Goal: Task Accomplishment & Management: Manage account settings

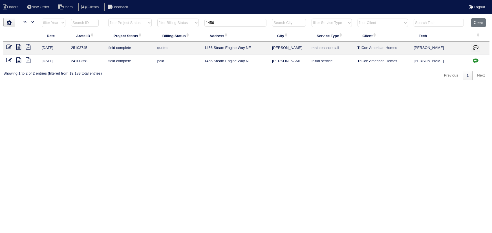
select select "15"
click at [235, 23] on input "1456" at bounding box center [235, 23] width 62 height 8
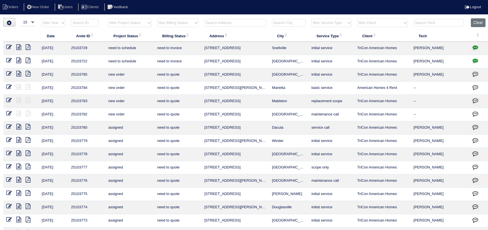
click at [235, 23] on input "text" at bounding box center [235, 23] width 62 height 8
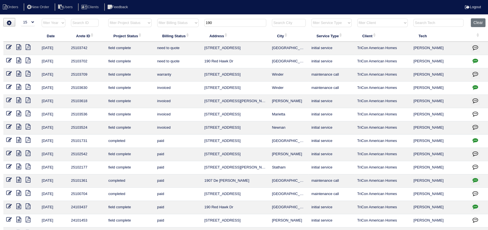
type input "190"
click at [17, 61] on icon at bounding box center [18, 61] width 5 height 6
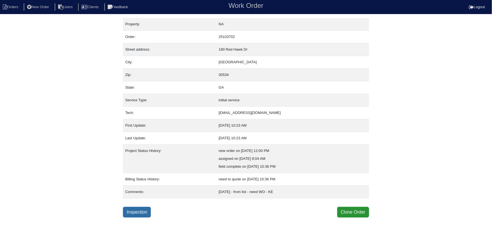
click at [144, 213] on link "Inspection" at bounding box center [137, 212] width 28 height 11
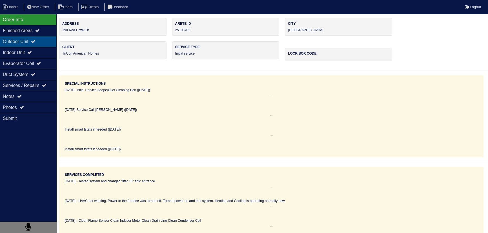
click at [42, 41] on div "Outdoor Unit" at bounding box center [28, 41] width 56 height 11
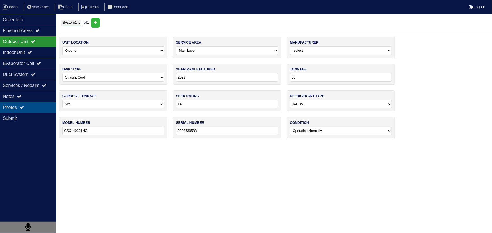
click at [36, 102] on div "Photos" at bounding box center [28, 107] width 56 height 11
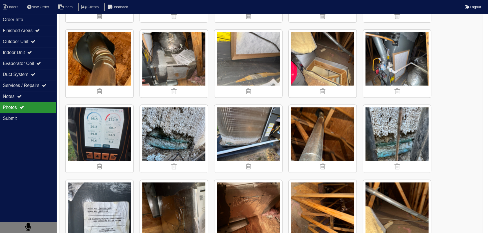
scroll to position [307, 0]
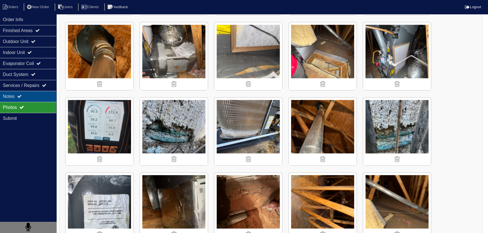
click at [35, 97] on div "Notes" at bounding box center [28, 96] width 56 height 11
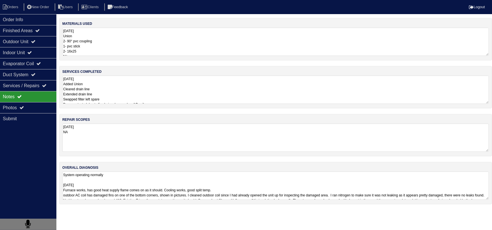
click at [117, 88] on textarea "10.13.25 Added Union Cleared drain line Extended drain line Swapped filter left…" at bounding box center [275, 90] width 426 height 28
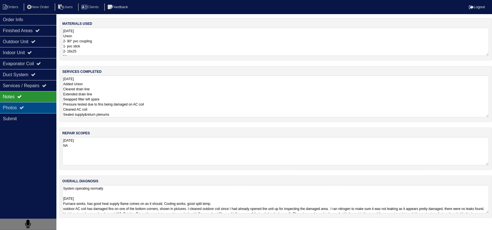
click at [27, 105] on div "Photos" at bounding box center [28, 107] width 56 height 11
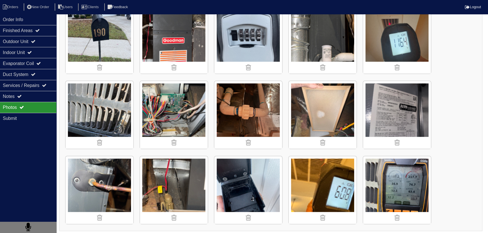
scroll to position [851, 0]
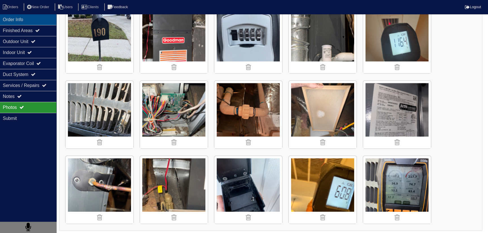
click at [42, 20] on div "Order Info" at bounding box center [28, 19] width 56 height 11
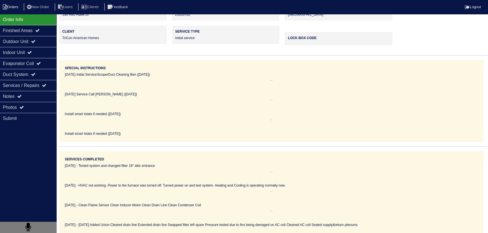
click at [14, 7] on li "Orders" at bounding box center [11, 7] width 23 height 8
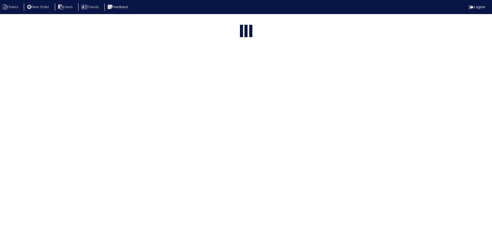
select select "15"
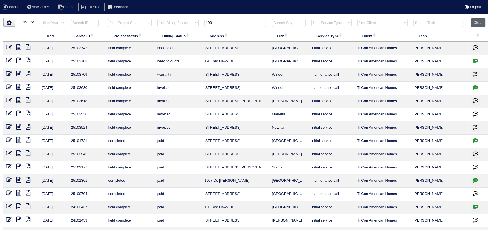
click at [484, 21] on button "Clear" at bounding box center [478, 22] width 14 height 9
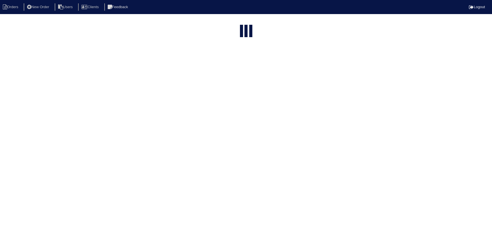
select select "15"
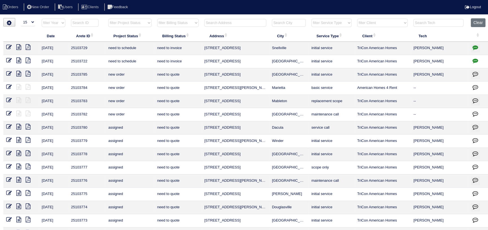
click at [240, 21] on input "text" at bounding box center [235, 23] width 62 height 8
click at [75, 6] on li "Users" at bounding box center [66, 7] width 23 height 8
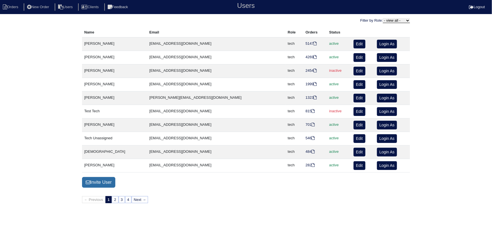
click at [107, 183] on link "Invite User" at bounding box center [98, 182] width 33 height 11
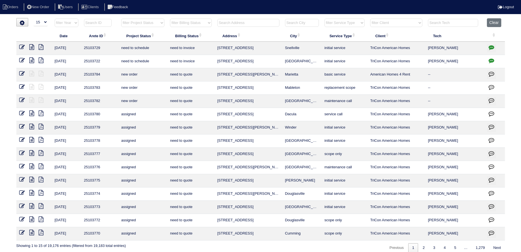
select select "15"
click at [243, 25] on input "text" at bounding box center [248, 23] width 62 height 8
click at [30, 47] on icon at bounding box center [31, 47] width 5 height 6
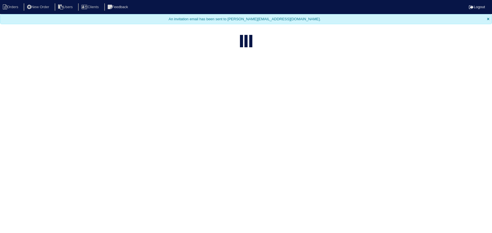
select select "15"
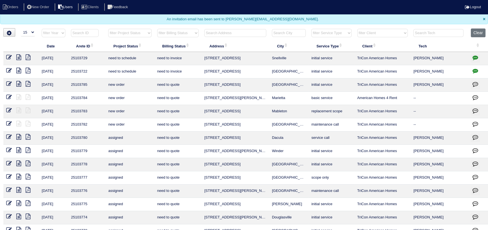
click at [74, 6] on li "Users" at bounding box center [66, 7] width 23 height 8
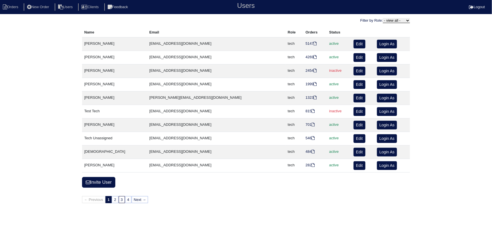
click at [125, 197] on link "3" at bounding box center [122, 199] width 6 height 7
click at [129, 197] on link "4" at bounding box center [128, 199] width 6 height 7
click at [130, 198] on link "4" at bounding box center [128, 199] width 6 height 7
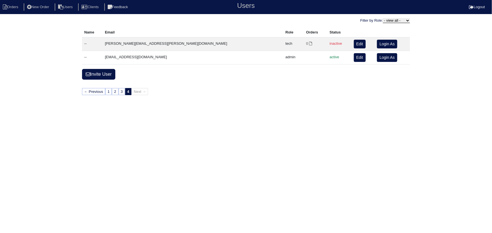
click at [124, 87] on div "Filter by Role: - view all - admin tech client super_admin estimator Name Email…" at bounding box center [246, 57] width 492 height 79
click at [124, 92] on link "3" at bounding box center [122, 91] width 6 height 7
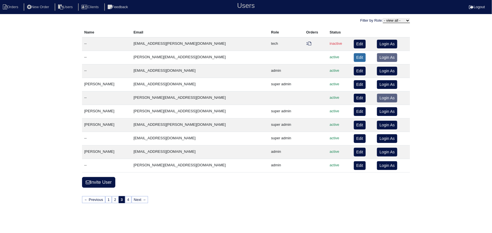
click at [354, 58] on link "Edit" at bounding box center [360, 57] width 12 height 9
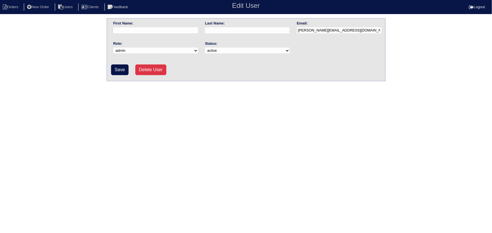
click at [174, 51] on select "admin tech client super_admin estimator" at bounding box center [155, 51] width 85 height 6
click at [252, 49] on select "active inactive" at bounding box center [247, 51] width 85 height 6
click at [179, 51] on select "admin tech client super_admin estimator" at bounding box center [155, 51] width 85 height 6
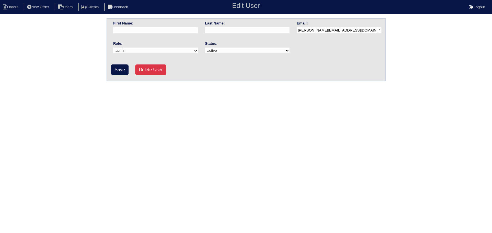
drag, startPoint x: 179, startPoint y: 51, endPoint x: 167, endPoint y: 56, distance: 13.9
click at [179, 51] on select "admin tech client super_admin estimator" at bounding box center [155, 51] width 85 height 6
click at [112, 68] on input "Save" at bounding box center [119, 70] width 17 height 11
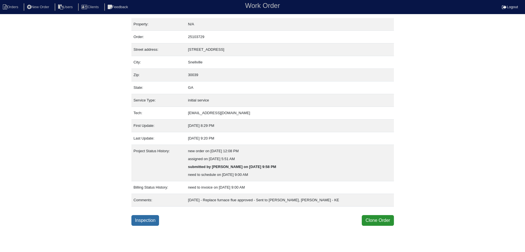
click at [142, 221] on link "Inspection" at bounding box center [145, 220] width 28 height 11
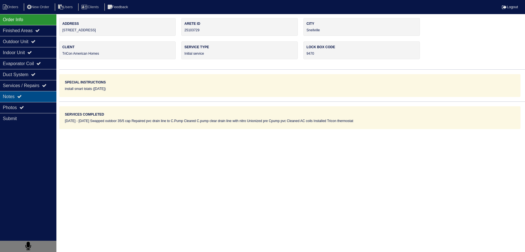
click at [32, 93] on div "Notes" at bounding box center [28, 96] width 56 height 11
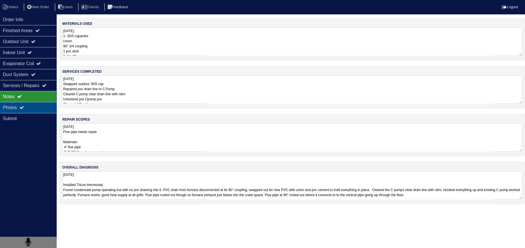
click at [45, 109] on div "Photos" at bounding box center [28, 107] width 56 height 11
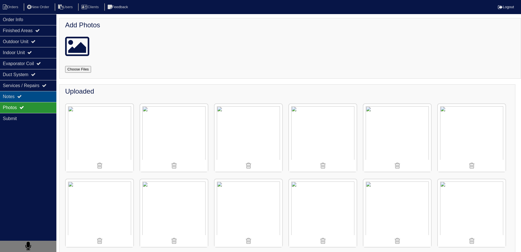
click at [44, 99] on div "Notes" at bounding box center [28, 96] width 56 height 11
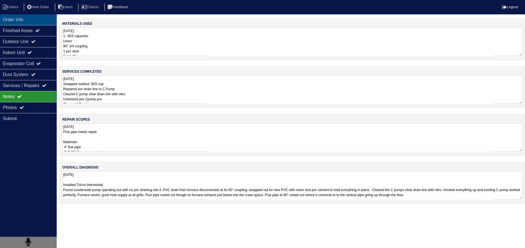
click at [13, 18] on div "Order Info" at bounding box center [28, 19] width 56 height 11
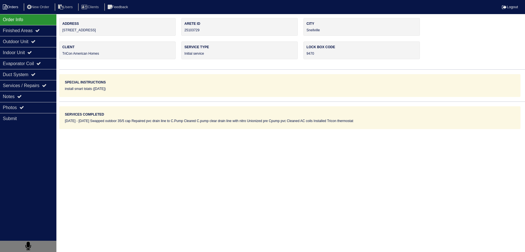
click at [13, 10] on li "Orders" at bounding box center [11, 7] width 23 height 8
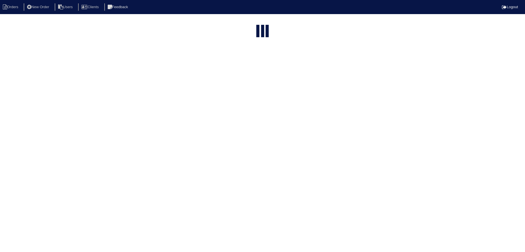
select select "15"
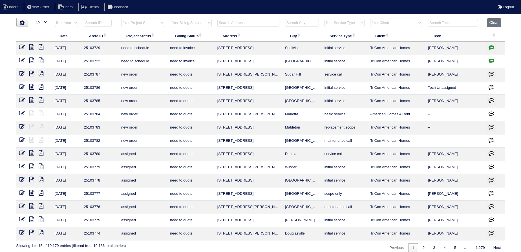
click at [32, 47] on icon at bounding box center [31, 47] width 5 height 6
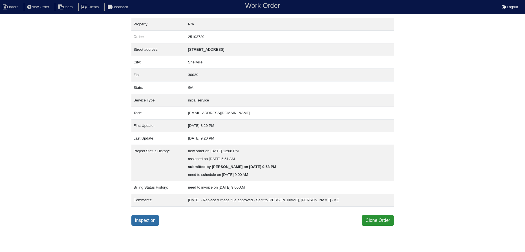
click at [146, 222] on link "Inspection" at bounding box center [145, 220] width 28 height 11
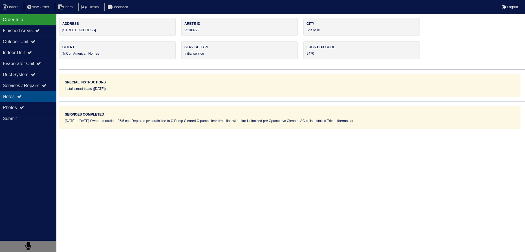
click at [42, 97] on div "Notes" at bounding box center [28, 96] width 56 height 11
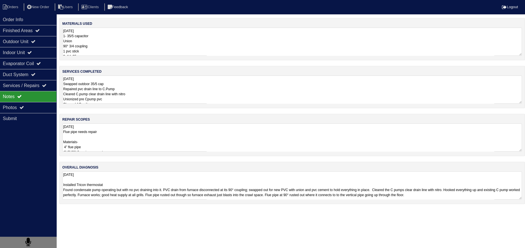
click at [89, 136] on textarea "10-10-25 Flue pipe needs repair Materials- 4” flue pipe 4”-6” 90° flue pipe con…" at bounding box center [291, 137] width 459 height 28
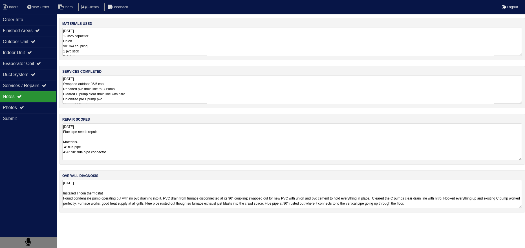
click at [140, 92] on textarea "10-10-25 Swapped outdoor 35/5 cap Repaired pvc drain line to C.Pump Cleared C.p…" at bounding box center [291, 90] width 459 height 28
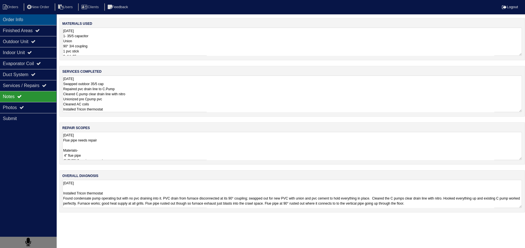
click at [25, 17] on div "Order Info" at bounding box center [28, 19] width 56 height 11
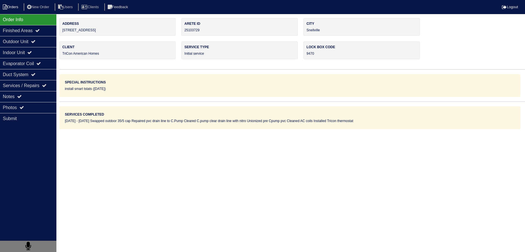
click at [13, 5] on li "Orders" at bounding box center [11, 7] width 23 height 8
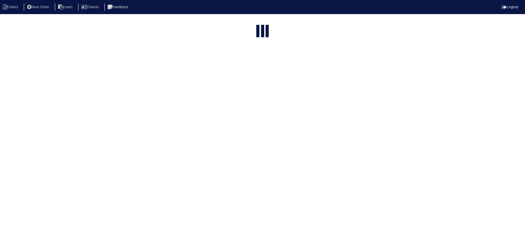
select select "15"
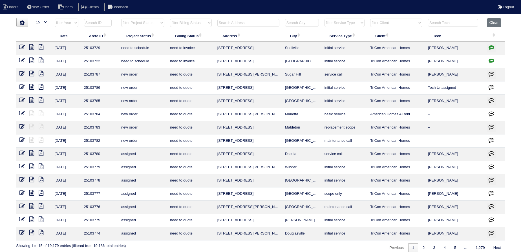
click at [249, 20] on input "text" at bounding box center [248, 23] width 62 height 8
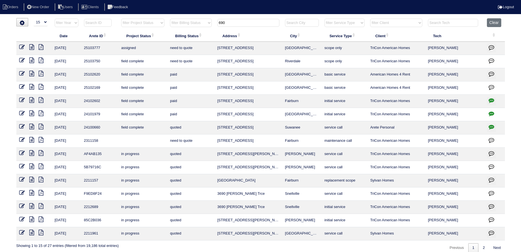
type input "690"
click at [32, 62] on icon at bounding box center [31, 61] width 5 height 6
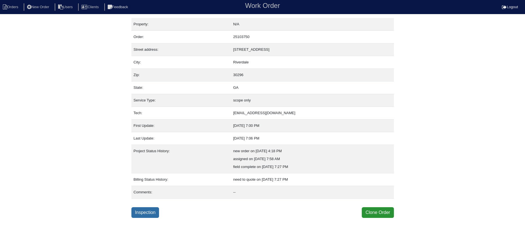
click at [149, 216] on link "Inspection" at bounding box center [145, 212] width 28 height 11
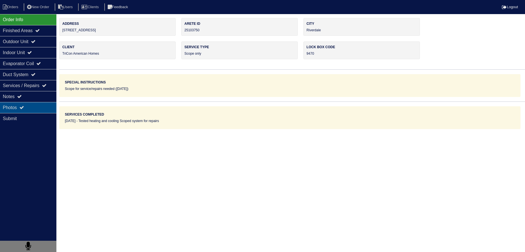
click at [24, 106] on icon at bounding box center [21, 107] width 5 height 5
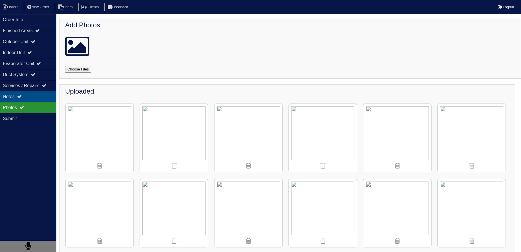
click at [28, 96] on div "Notes" at bounding box center [28, 96] width 56 height 11
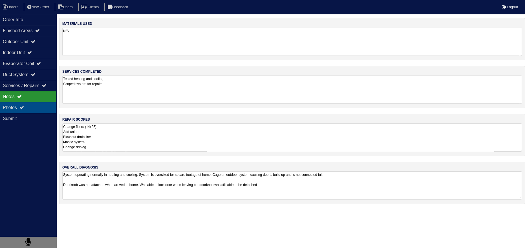
click at [23, 106] on icon at bounding box center [21, 107] width 5 height 5
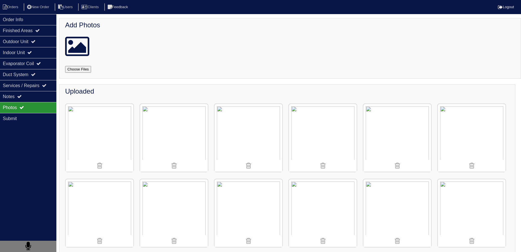
click at [329, 127] on img at bounding box center [323, 138] width 68 height 68
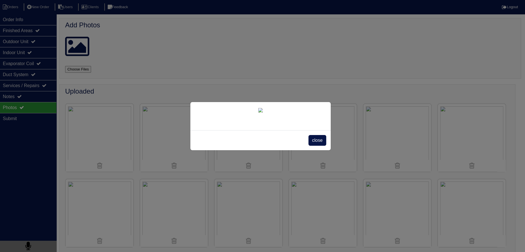
click at [322, 146] on span "close" at bounding box center [317, 140] width 18 height 11
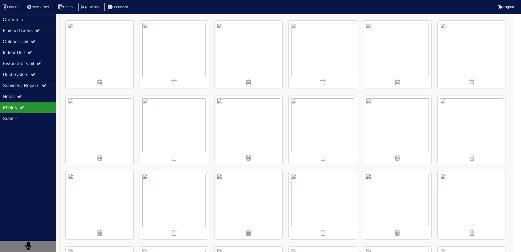
scroll to position [531, 0]
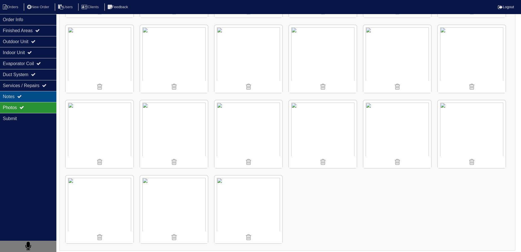
click at [31, 97] on div "Notes" at bounding box center [28, 96] width 56 height 11
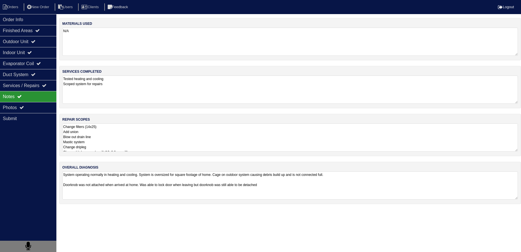
scroll to position [0, 0]
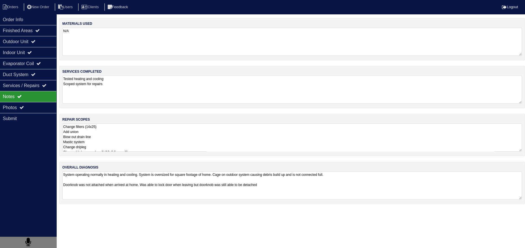
click at [106, 136] on textarea "Change filters (14x25) Add union Blow out drain line Mastic system Change dripl…" at bounding box center [291, 137] width 459 height 28
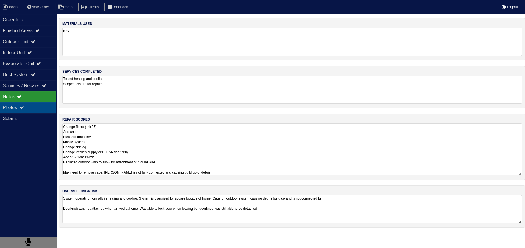
click at [30, 110] on div "Photos" at bounding box center [28, 107] width 56 height 11
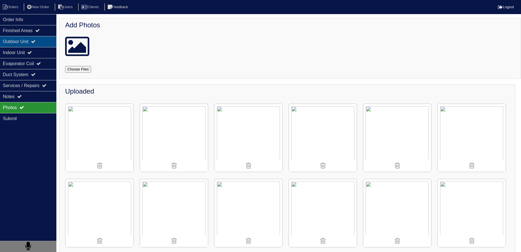
click at [32, 41] on div "Outdoor Unit" at bounding box center [28, 41] width 56 height 11
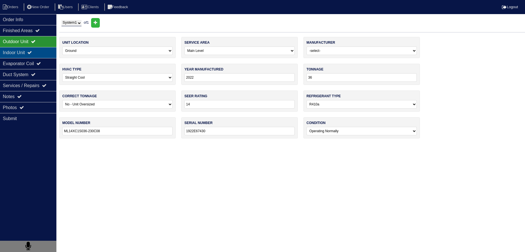
drag, startPoint x: 37, startPoint y: 48, endPoint x: 35, endPoint y: 55, distance: 7.7
click at [37, 48] on div "Indoor Unit" at bounding box center [28, 52] width 56 height 11
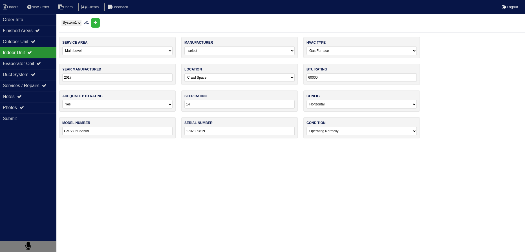
click at [34, 57] on div "Indoor Unit" at bounding box center [28, 52] width 56 height 11
click at [34, 60] on div "Evaporator Coil" at bounding box center [28, 63] width 56 height 11
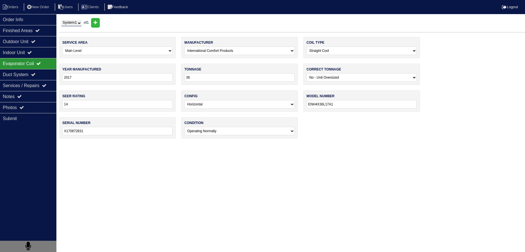
click at [34, 60] on div "Evaporator Coil" at bounding box center [28, 63] width 56 height 11
click at [32, 53] on icon at bounding box center [29, 52] width 5 height 5
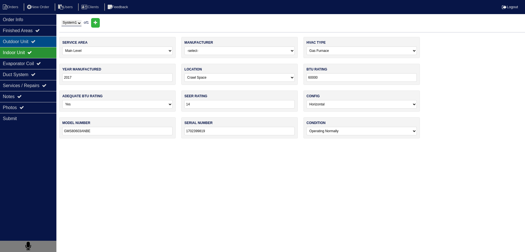
click at [41, 38] on div "Outdoor Unit" at bounding box center [28, 41] width 56 height 11
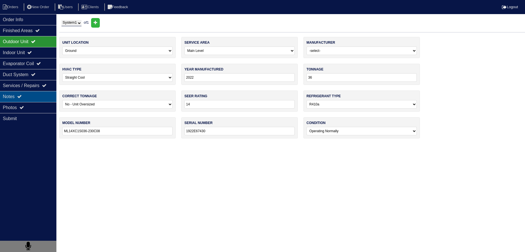
click at [31, 98] on div "Notes" at bounding box center [28, 96] width 56 height 11
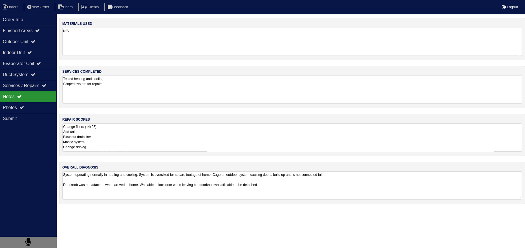
click at [117, 131] on textarea "Change filters (14x25) Add union Blow out drain line Mastic system Change dripl…" at bounding box center [291, 137] width 459 height 28
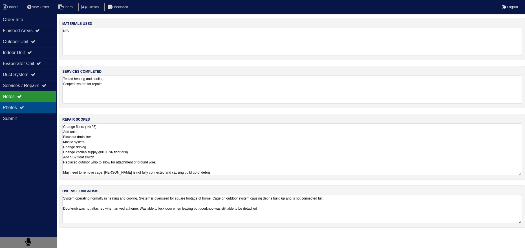
click at [32, 107] on div "Photos" at bounding box center [28, 107] width 56 height 11
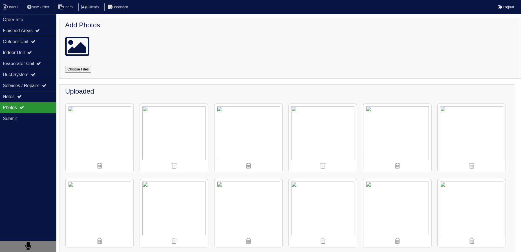
click at [344, 149] on img at bounding box center [323, 138] width 68 height 68
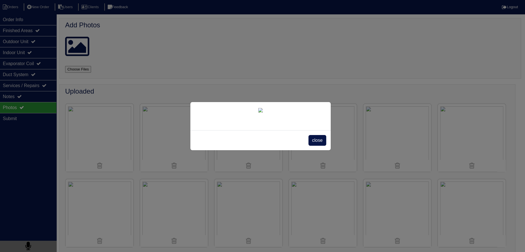
drag, startPoint x: 322, startPoint y: 226, endPoint x: 319, endPoint y: 224, distance: 3.2
click at [321, 150] on div "close" at bounding box center [260, 140] width 140 height 20
drag, startPoint x: 319, startPoint y: 224, endPoint x: 318, endPoint y: 219, distance: 4.5
click at [319, 150] on div "close" at bounding box center [260, 140] width 140 height 20
click at [318, 146] on span "close" at bounding box center [317, 140] width 18 height 11
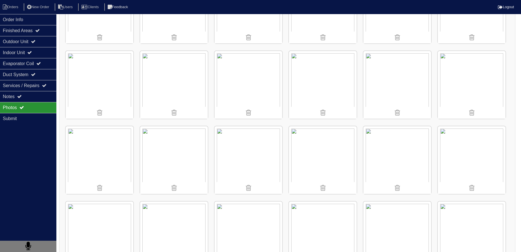
scroll to position [205, 0]
click at [22, 15] on div "Order Info" at bounding box center [28, 19] width 56 height 11
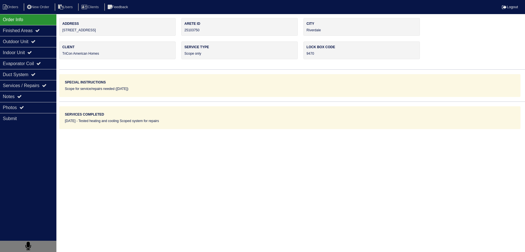
drag, startPoint x: 31, startPoint y: 109, endPoint x: 97, endPoint y: 125, distance: 67.6
click at [32, 108] on div "Photos" at bounding box center [28, 107] width 56 height 11
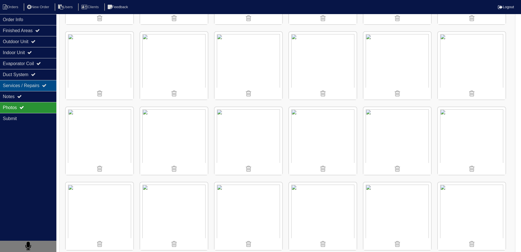
scroll to position [205, 0]
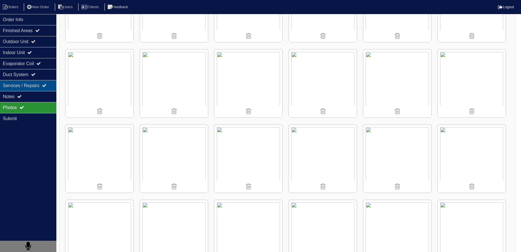
click at [28, 80] on div "Services / Repairs" at bounding box center [28, 85] width 56 height 11
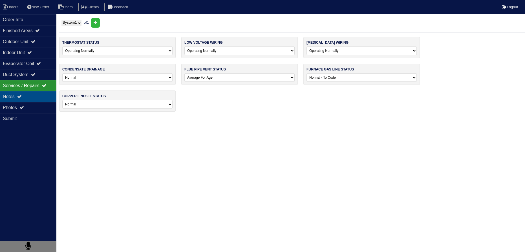
click at [27, 99] on div "Notes" at bounding box center [28, 96] width 56 height 11
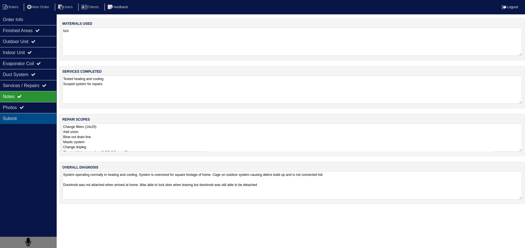
click at [34, 113] on div "Submit" at bounding box center [28, 118] width 56 height 11
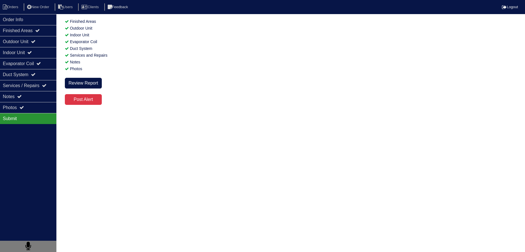
click at [39, 113] on div "Submit" at bounding box center [28, 118] width 56 height 11
click at [39, 107] on div "Photos" at bounding box center [28, 107] width 56 height 11
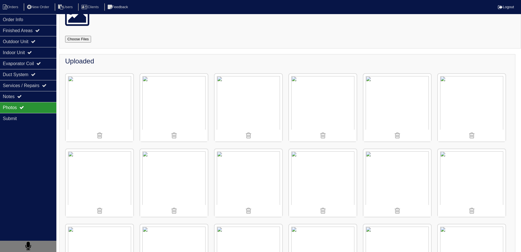
scroll to position [25, 0]
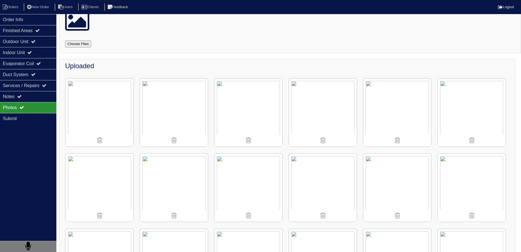
click at [339, 108] on img at bounding box center [323, 113] width 68 height 68
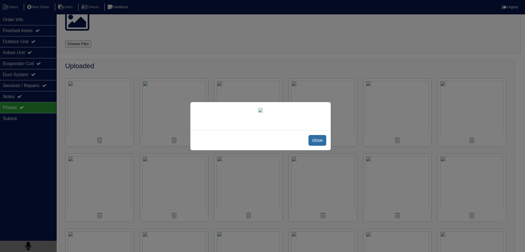
click at [318, 146] on span "close" at bounding box center [317, 140] width 18 height 11
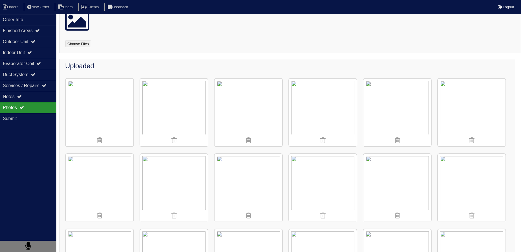
click at [172, 112] on img at bounding box center [174, 113] width 68 height 68
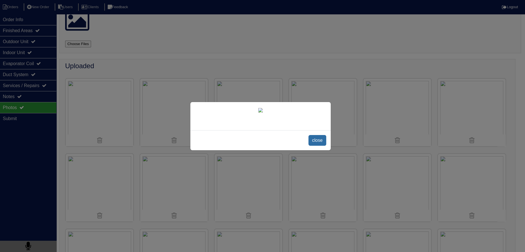
click at [319, 146] on span "close" at bounding box center [317, 140] width 18 height 11
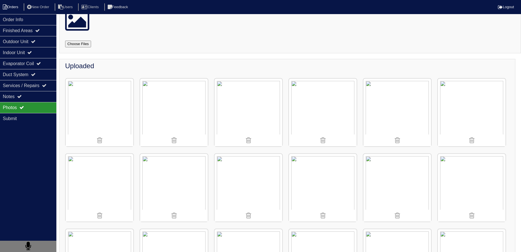
drag, startPoint x: 25, startPoint y: 14, endPoint x: 19, endPoint y: 10, distance: 6.9
click at [24, 14] on div "Order Info" at bounding box center [28, 19] width 56 height 11
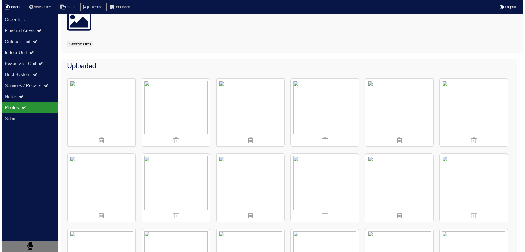
scroll to position [0, 0]
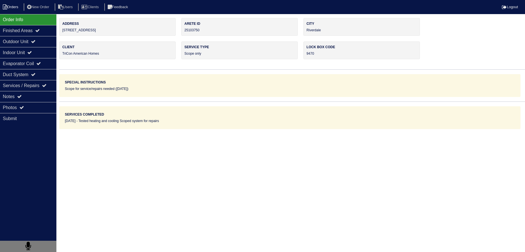
click at [17, 9] on li "Orders" at bounding box center [11, 7] width 23 height 8
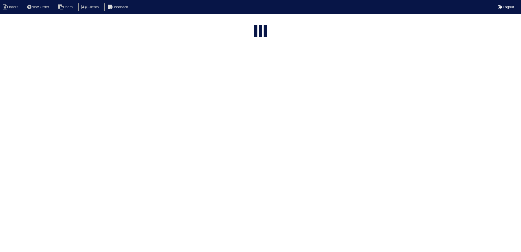
select select "15"
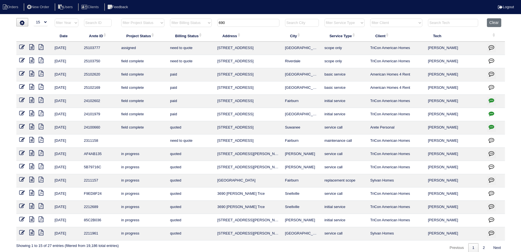
click at [34, 62] on icon at bounding box center [31, 61] width 5 height 6
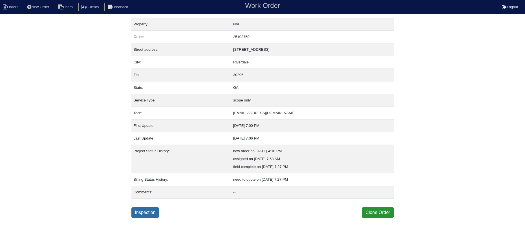
click at [150, 213] on link "Inspection" at bounding box center [145, 212] width 28 height 11
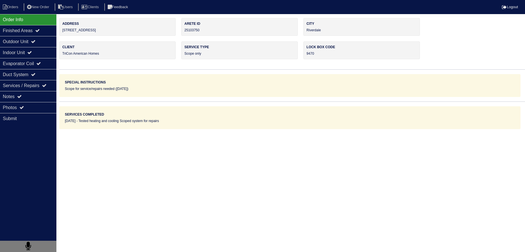
click at [28, 106] on div "Photos" at bounding box center [28, 107] width 56 height 11
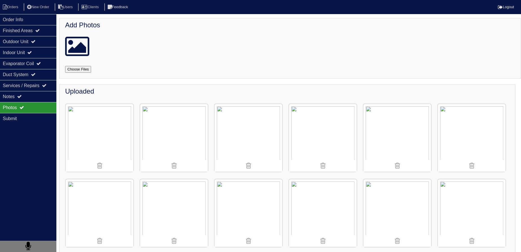
click at [178, 140] on img at bounding box center [174, 138] width 68 height 68
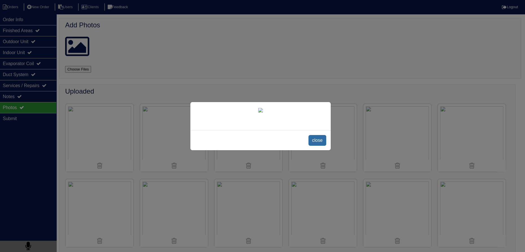
click at [322, 146] on span "close" at bounding box center [317, 140] width 18 height 11
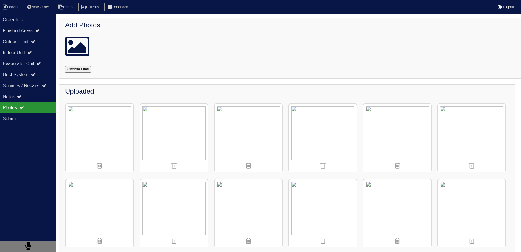
click at [400, 131] on img at bounding box center [397, 138] width 68 height 68
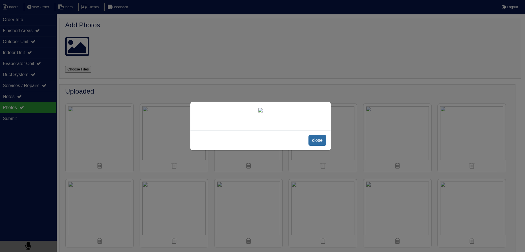
click at [317, 146] on span "close" at bounding box center [317, 140] width 18 height 11
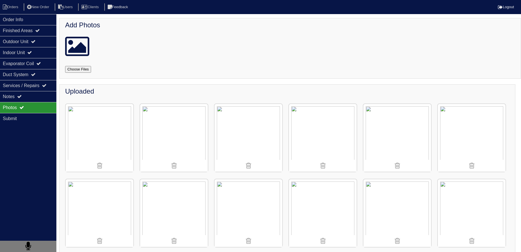
click at [328, 142] on img at bounding box center [323, 138] width 68 height 68
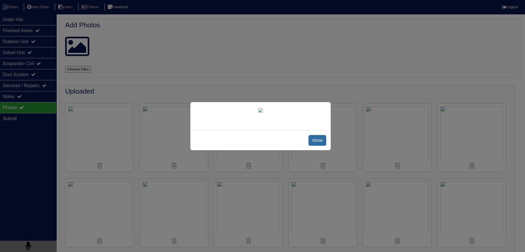
click at [316, 146] on span "close" at bounding box center [317, 140] width 18 height 11
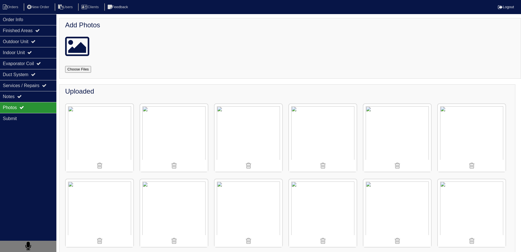
click at [194, 133] on img at bounding box center [174, 138] width 68 height 68
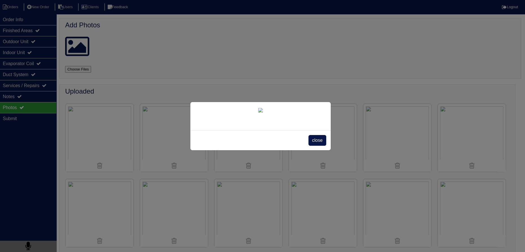
drag, startPoint x: 317, startPoint y: 218, endPoint x: 319, endPoint y: 214, distance: 4.5
click at [319, 146] on span "close" at bounding box center [317, 140] width 18 height 11
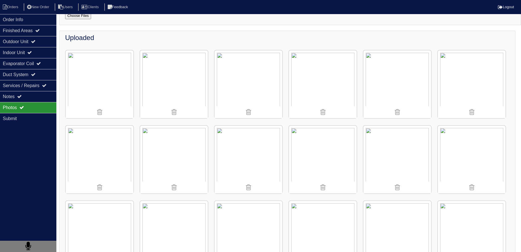
scroll to position [77, 0]
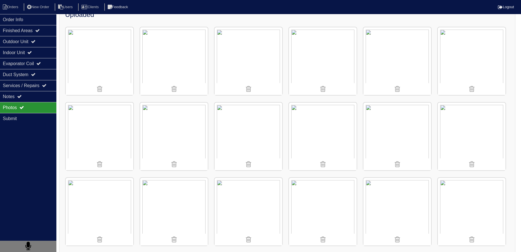
click at [96, 54] on img at bounding box center [100, 61] width 68 height 68
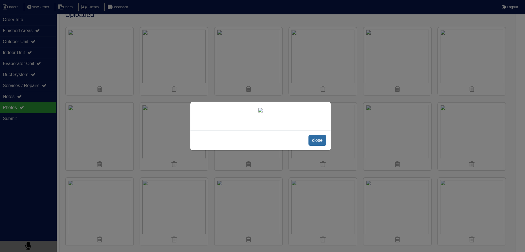
click at [317, 146] on span "close" at bounding box center [317, 140] width 18 height 11
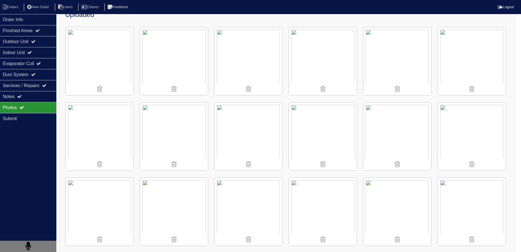
click at [185, 63] on img at bounding box center [174, 61] width 68 height 68
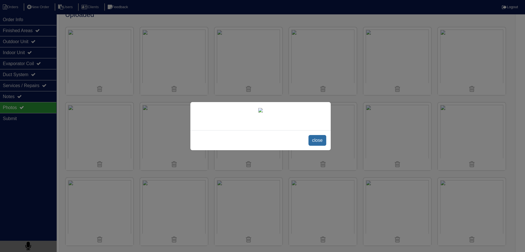
click at [317, 146] on span "close" at bounding box center [317, 140] width 18 height 11
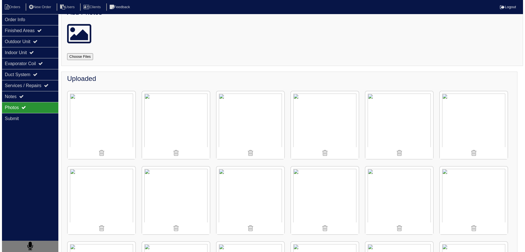
scroll to position [0, 0]
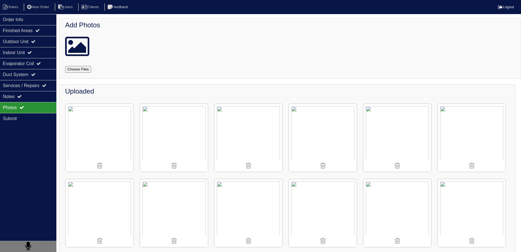
click at [185, 137] on img at bounding box center [174, 138] width 68 height 68
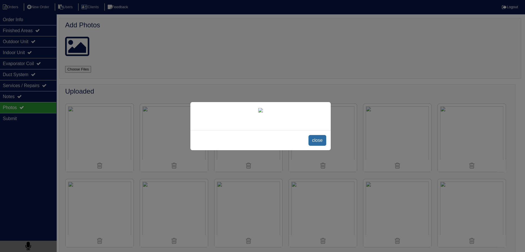
click at [323, 146] on span "close" at bounding box center [317, 140] width 18 height 11
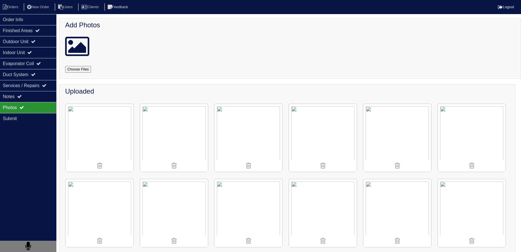
click at [398, 151] on img at bounding box center [397, 138] width 68 height 68
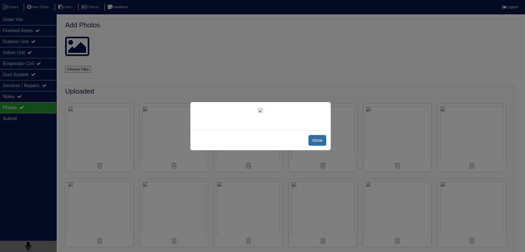
click at [311, 146] on span "close" at bounding box center [317, 140] width 18 height 11
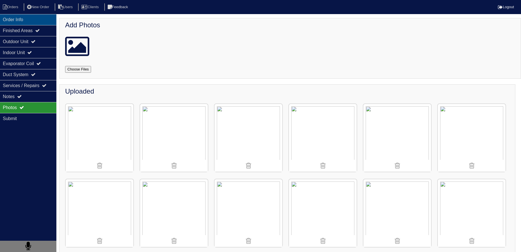
click at [35, 19] on div "Order Info" at bounding box center [28, 19] width 56 height 11
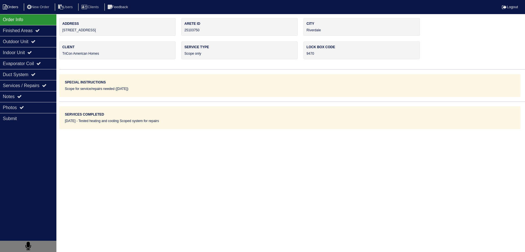
click at [13, 8] on li "Orders" at bounding box center [11, 7] width 23 height 8
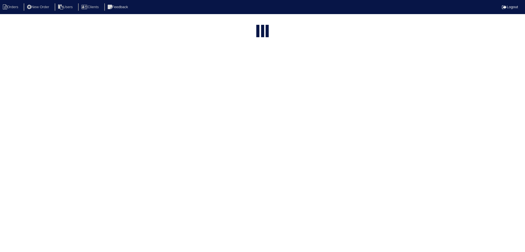
select select "15"
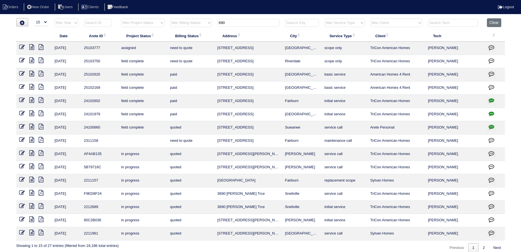
drag, startPoint x: 308, startPoint y: 61, endPoint x: 212, endPoint y: 61, distance: 95.8
click at [212, 61] on tr "[DATE] 25103750 field complete need to quote [STREET_ADDRESS] scope only TriCon…" at bounding box center [260, 61] width 489 height 13
copy tr "[STREET_ADDRESS]"
click at [226, 24] on input "690" at bounding box center [248, 23] width 62 height 8
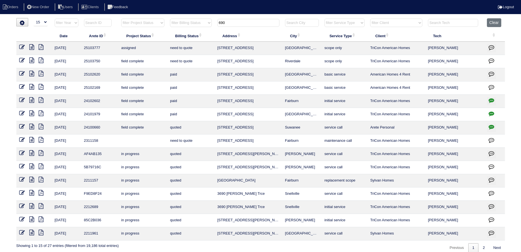
click at [226, 24] on input "690" at bounding box center [248, 23] width 62 height 8
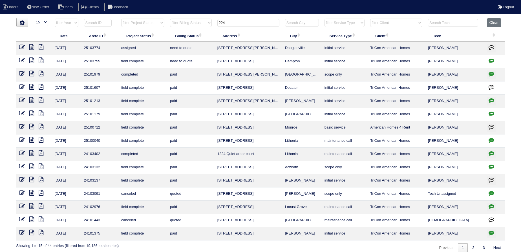
type input "224"
click at [34, 60] on icon at bounding box center [31, 61] width 5 height 6
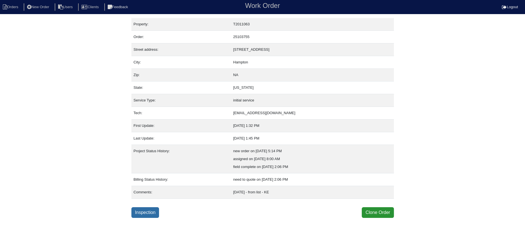
click at [149, 212] on link "Inspection" at bounding box center [145, 212] width 28 height 11
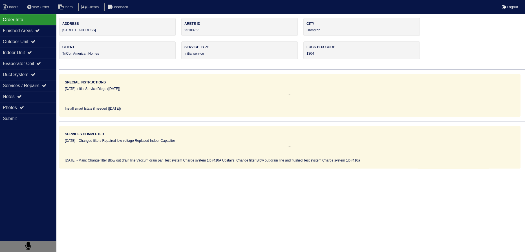
click at [32, 39] on div "Outdoor Unit" at bounding box center [28, 41] width 56 height 11
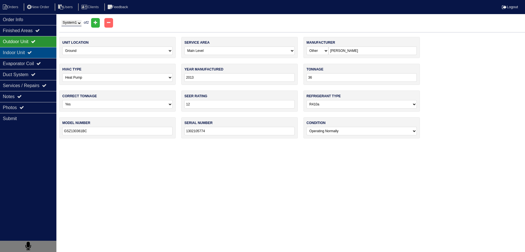
click at [31, 48] on div "Indoor Unit" at bounding box center [28, 52] width 56 height 11
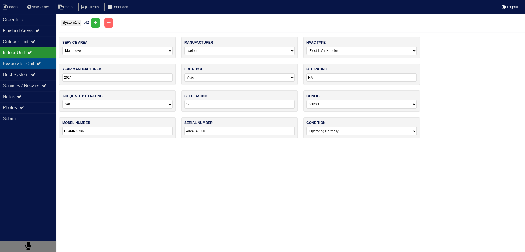
click at [32, 58] on div "Evaporator Coil" at bounding box center [28, 63] width 56 height 11
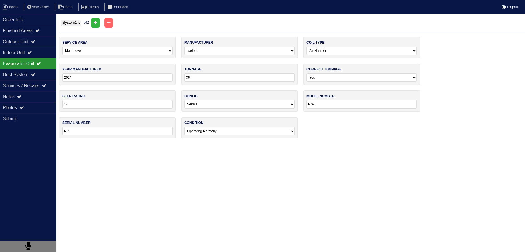
click at [76, 24] on select "System 1 System 2" at bounding box center [71, 23] width 20 height 6
select select "2"
click at [61, 20] on select "System 1 System 2" at bounding box center [71, 23] width 20 height 6
select select "1"
select select "Payne"
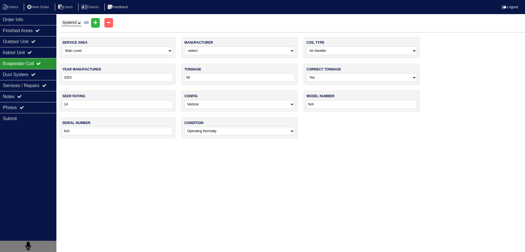
type input "2024"
type input "24"
type input "14"
type input "PH5SAN424-A"
type input "0224X71168"
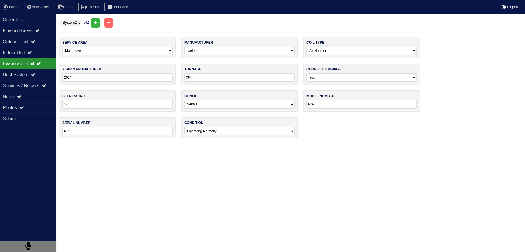
select select "1"
select select "Carrier"
type input "2023"
type input "24"
click at [40, 52] on div "Indoor Unit" at bounding box center [28, 52] width 56 height 11
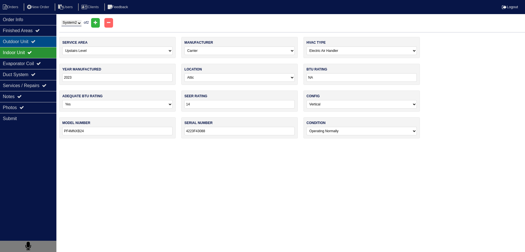
click at [37, 39] on div "Outdoor Unit" at bounding box center [28, 41] width 56 height 11
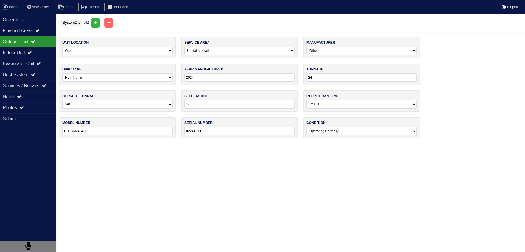
drag, startPoint x: 71, startPoint y: 22, endPoint x: 74, endPoint y: 25, distance: 3.8
click at [72, 22] on select "System 1 System 2" at bounding box center [71, 23] width 20 height 6
select select "1"
click at [61, 20] on select "System 1 System 2" at bounding box center [71, 23] width 20 height 6
select select "0"
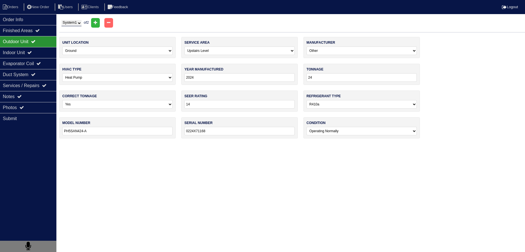
select select "Other"
type input "2013"
type input "36"
type input "12"
type input "GSZ130361BC"
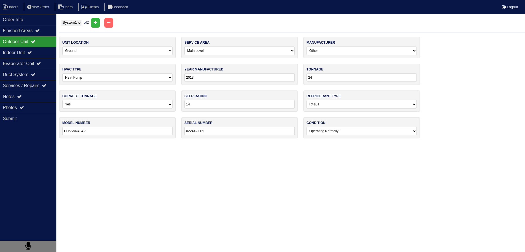
type input "1302105774"
click at [32, 50] on icon at bounding box center [29, 52] width 5 height 5
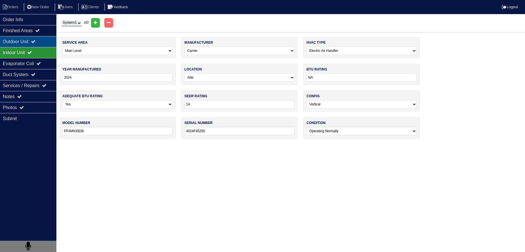
click at [36, 42] on icon at bounding box center [33, 41] width 5 height 5
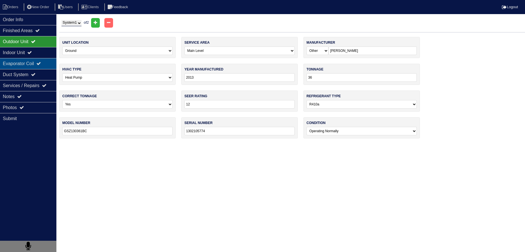
click at [37, 59] on div "Evaporator Coil" at bounding box center [28, 63] width 56 height 11
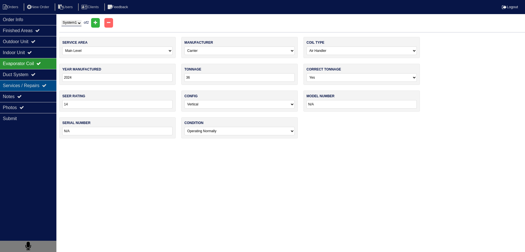
click at [35, 79] on div "Duct System" at bounding box center [28, 74] width 56 height 11
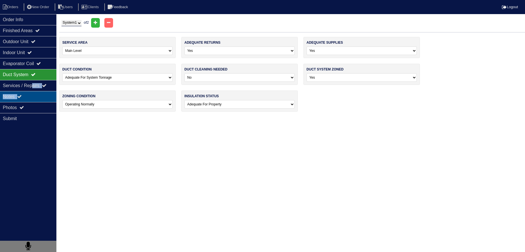
click at [34, 90] on div "Order Info Finished Areas Outdoor Unit Indoor Unit Evaporator Coil Duct System …" at bounding box center [28, 140] width 56 height 252
click at [18, 92] on div "Notes" at bounding box center [28, 96] width 56 height 11
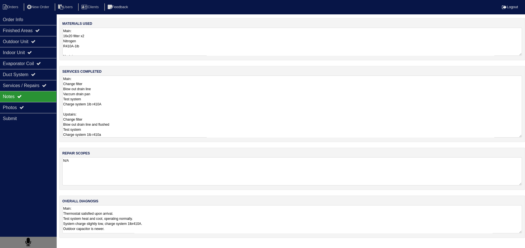
click at [122, 85] on textarea "Main: Change filter Blow out drain line Vaccum drain pan Test system Charge sys…" at bounding box center [291, 107] width 459 height 62
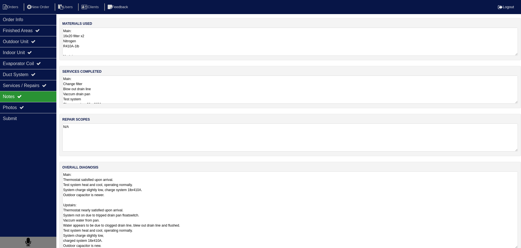
click at [151, 218] on textarea "Main: Thermostat satisfied upon arrival. Test system heat and cool, operating n…" at bounding box center [290, 209] width 456 height 77
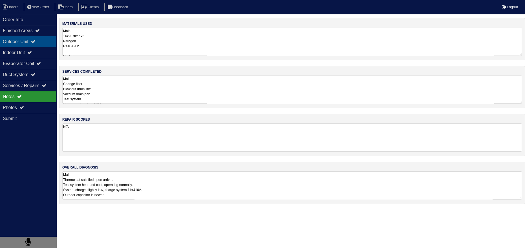
click at [40, 46] on div "Outdoor Unit" at bounding box center [28, 41] width 56 height 11
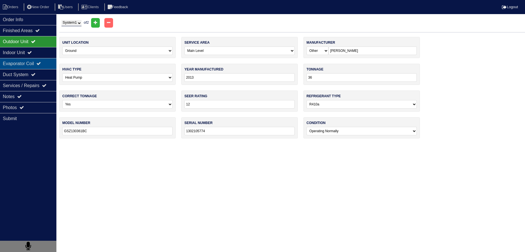
click at [40, 60] on div "Evaporator Coil" at bounding box center [28, 63] width 56 height 11
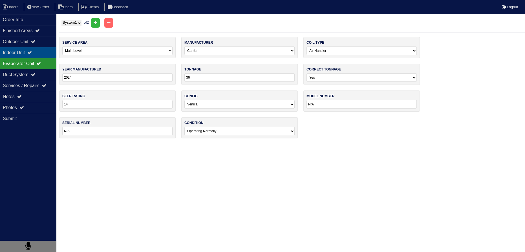
click at [41, 57] on div "Indoor Unit" at bounding box center [28, 52] width 56 height 11
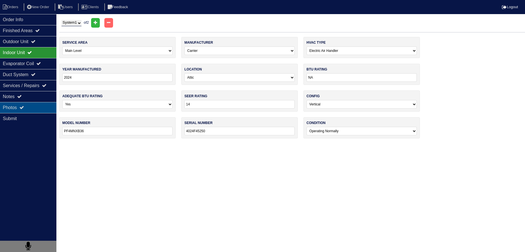
click at [34, 107] on div "Photos" at bounding box center [28, 107] width 56 height 11
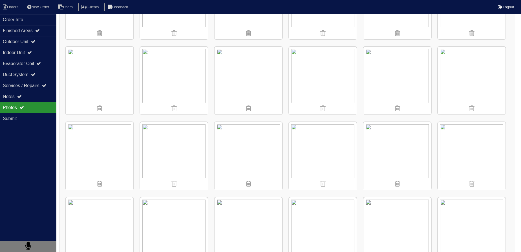
scroll to position [436, 0]
click at [40, 48] on div "Indoor Unit" at bounding box center [28, 52] width 56 height 11
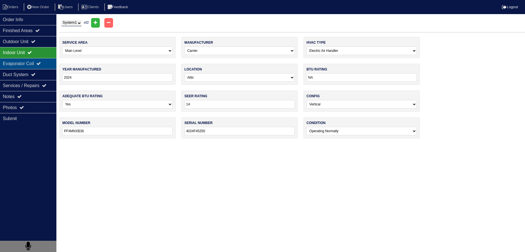
click at [39, 60] on div "Evaporator Coil" at bounding box center [28, 63] width 56 height 11
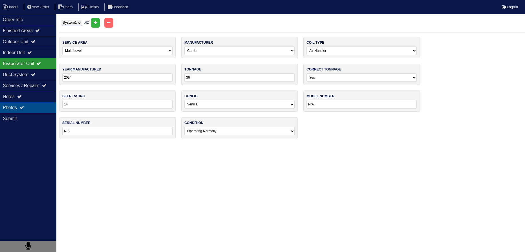
click at [30, 105] on div "Photos" at bounding box center [28, 107] width 56 height 11
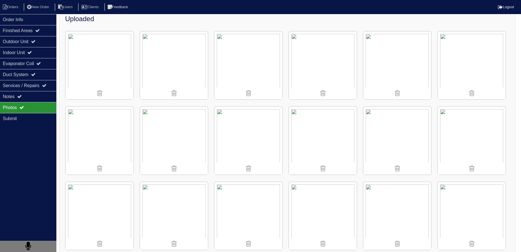
scroll to position [77, 0]
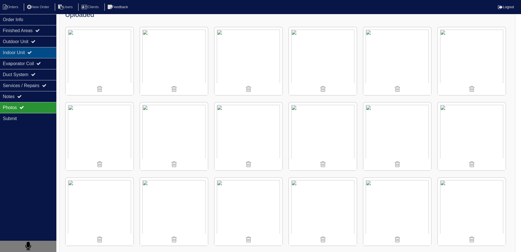
drag, startPoint x: 30, startPoint y: 98, endPoint x: 47, endPoint y: 56, distance: 45.5
click at [30, 98] on div "Notes" at bounding box center [28, 96] width 56 height 11
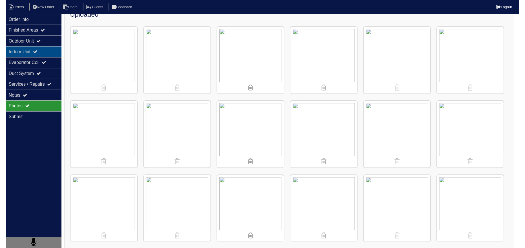
scroll to position [0, 0]
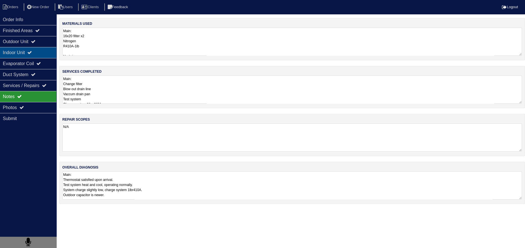
click at [43, 47] on div "Indoor Unit" at bounding box center [28, 52] width 56 height 11
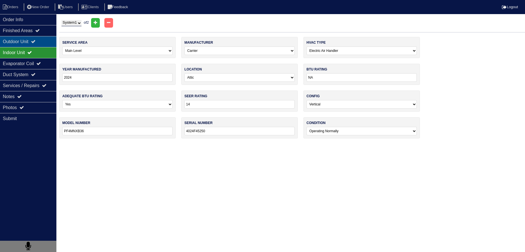
click at [43, 44] on div "Outdoor Unit" at bounding box center [28, 41] width 56 height 11
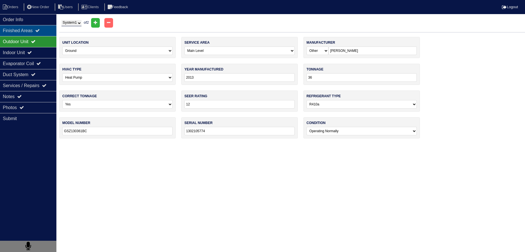
click at [31, 32] on div "Finished Areas" at bounding box center [28, 30] width 56 height 11
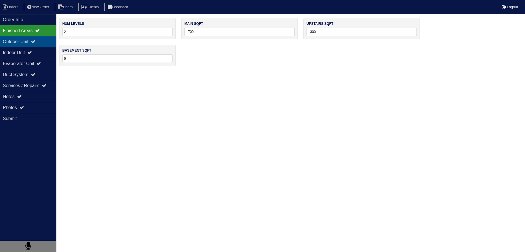
click at [26, 42] on div "Outdoor Unit" at bounding box center [28, 41] width 56 height 11
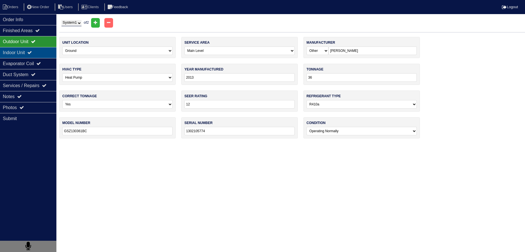
click at [24, 55] on div "Indoor Unit" at bounding box center [28, 52] width 56 height 11
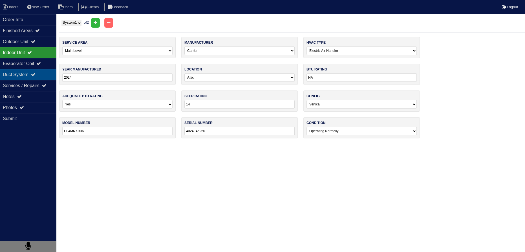
click at [23, 70] on div "Duct System" at bounding box center [28, 74] width 56 height 11
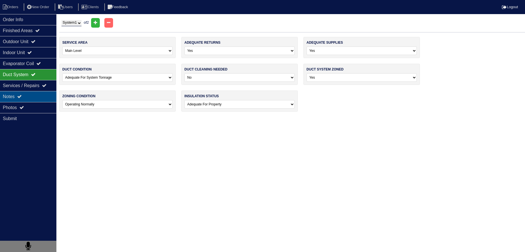
click at [22, 97] on icon at bounding box center [19, 96] width 5 height 5
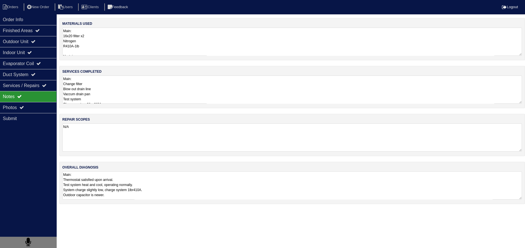
click at [107, 138] on textarea "N/A" at bounding box center [291, 137] width 459 height 28
drag, startPoint x: 102, startPoint y: 144, endPoint x: 54, endPoint y: 133, distance: 49.7
click at [54, 133] on div "Order Info Finished Areas Outdoor Unit Indoor Unit Evaporator Coil Duct System …" at bounding box center [262, 113] width 525 height 191
paste textarea "Pan No hole Horizontal Pan 36x36 Pad 40x40 Pad Aquaguard Floatswitch SS2 Floats…"
drag, startPoint x: 97, startPoint y: 109, endPoint x: 91, endPoint y: 123, distance: 15.3
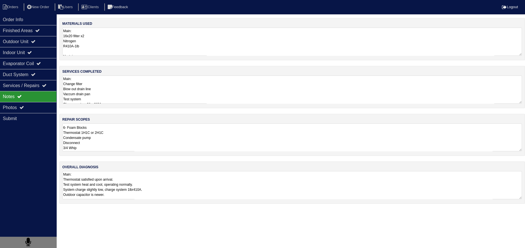
click at [97, 110] on div "materials used Main: 16x20 filter x2 Nitrogen R410A-1lb Upstairs: 16x20 filter …" at bounding box center [292, 113] width 466 height 191
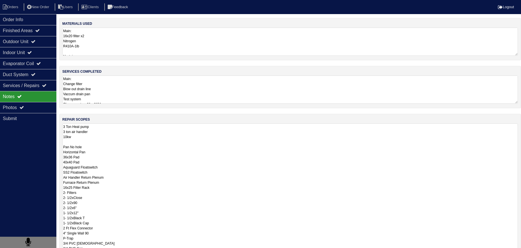
click at [90, 129] on textarea "3 Ton Heat pump 3 ton air handler 10kw Pan No hole Horizontal Pan 36x36 Pad 40x…" at bounding box center [290, 207] width 456 height 169
drag, startPoint x: 92, startPoint y: 151, endPoint x: 60, endPoint y: 152, distance: 32.5
click at [60, 152] on div "repair scopes 3 Ton Heat pump 3 ton air handler 10kw Pan No hole Horizontal Pan…" at bounding box center [290, 205] width 462 height 183
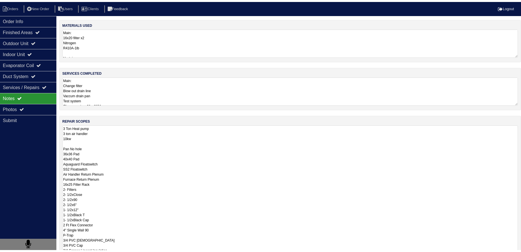
scroll to position [0, 0]
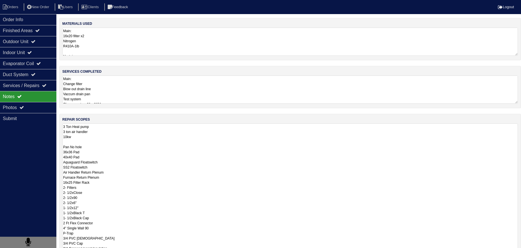
drag, startPoint x: 84, startPoint y: 156, endPoint x: 61, endPoint y: 156, distance: 23.4
click at [61, 156] on div "repair scopes 3 Ton Heat pump 3 ton air handler 10kw Pan No hole 36x36 Pad 40x4…" at bounding box center [290, 205] width 462 height 183
drag, startPoint x: 101, startPoint y: 177, endPoint x: 59, endPoint y: 172, distance: 42.1
click at [59, 172] on div "repair scopes 3 Ton Heat pump 3 ton air handler 10kw Pan No hole 36x36 Pad Aqua…" at bounding box center [290, 205] width 462 height 183
drag, startPoint x: 63, startPoint y: 177, endPoint x: 94, endPoint y: 213, distance: 47.8
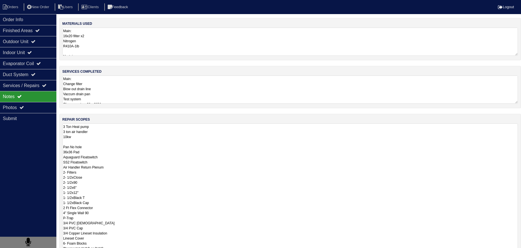
click at [94, 213] on textarea "3 Ton Heat pump 3 ton air handler 10kw Pan No hole 36x36 Pad Aquaguard Floatswi…" at bounding box center [290, 207] width 456 height 169
drag, startPoint x: 88, startPoint y: 187, endPoint x: 60, endPoint y: 188, distance: 27.9
click at [60, 188] on div "repair scopes 3 Ton Heat pump 3 ton air handler 10kw Pan No hole 36x36 Pad Aqua…" at bounding box center [290, 205] width 462 height 183
drag, startPoint x: 62, startPoint y: 210, endPoint x: 58, endPoint y: 198, distance: 12.9
click at [58, 198] on div "Order Info Finished Areas Outdoor Unit Indoor Unit Evaporator Coil Duct System …" at bounding box center [260, 184] width 521 height 332
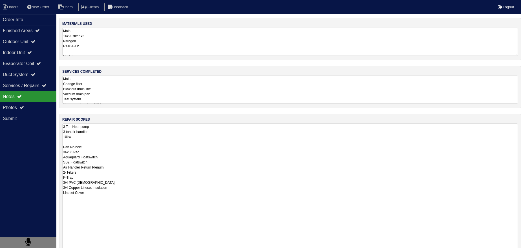
click at [64, 168] on textarea "3 Ton Heat pump 3 ton air handler 10kw Pan No hole 36x36 Pad Aquaguard Floatswi…" at bounding box center [290, 207] width 456 height 169
click at [63, 165] on textarea "3 Ton Heat pump 3 ton air handler 10kw Pan No hole 36x36 Pad Aquaguard Floatswi…" at bounding box center [290, 207] width 456 height 169
click at [99, 132] on textarea "3 Ton Heat pump 3 ton air handler 10kw Pan No hole 36x36 Pad Aquaguard Floatswi…" at bounding box center [290, 207] width 456 height 169
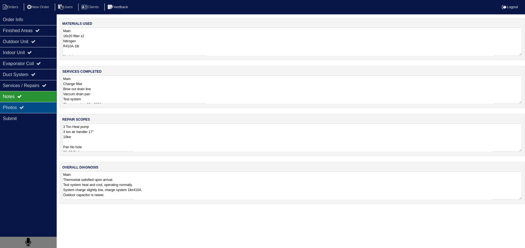
drag, startPoint x: 23, startPoint y: 108, endPoint x: 43, endPoint y: 98, distance: 23.1
click at [23, 108] on icon at bounding box center [21, 107] width 5 height 5
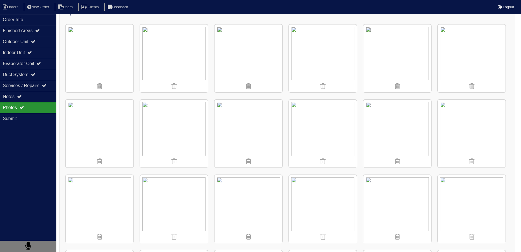
scroll to position [25, 0]
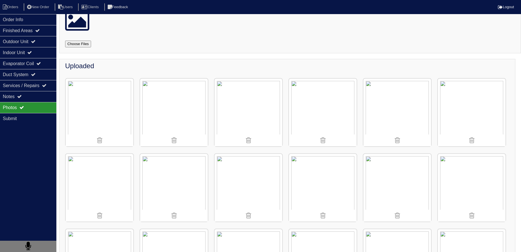
click at [173, 114] on img at bounding box center [174, 113] width 68 height 68
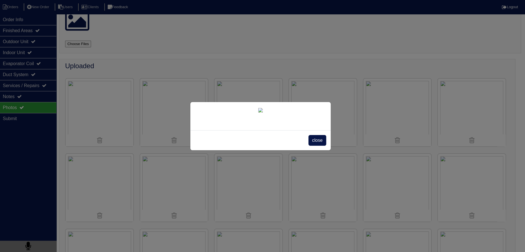
click at [313, 146] on span "close" at bounding box center [317, 140] width 18 height 11
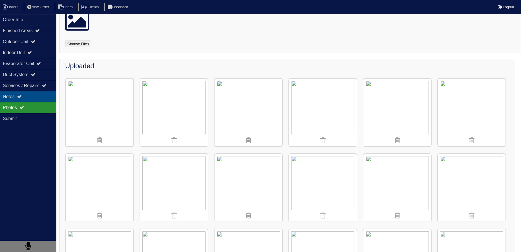
click at [15, 98] on div "Notes" at bounding box center [28, 96] width 56 height 11
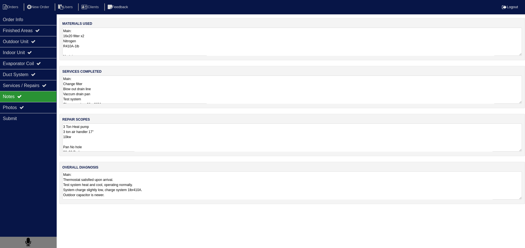
click at [97, 141] on textarea "3 Ton Heat pump 3 ton air handler 17" 10kw Pan No hole 36x36 Pad Aquaguard Floa…" at bounding box center [291, 137] width 459 height 28
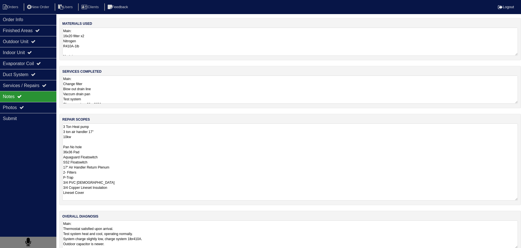
click at [88, 195] on textarea "3 Ton Heat pump 3 ton air handler 17" 10kw Pan No hole 36x36 Pad Aquaguard Floa…" at bounding box center [290, 161] width 456 height 77
type textarea "3 Ton Heat pump 3 ton air handler 17" 10kw Pan No hole 36x36 Pad Aquaguard Floa…"
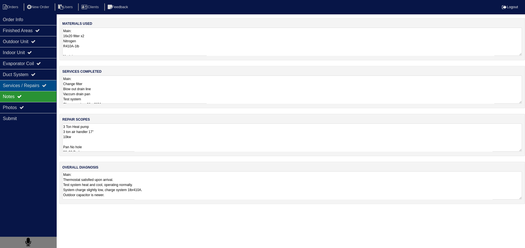
click at [33, 83] on div "Services / Repairs" at bounding box center [28, 85] width 56 height 11
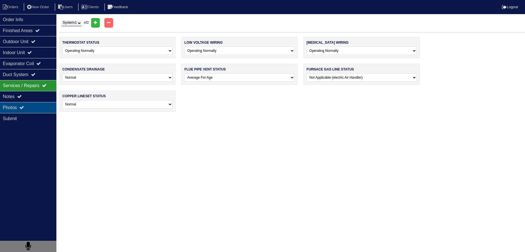
click at [29, 107] on div "Photos" at bounding box center [28, 107] width 56 height 11
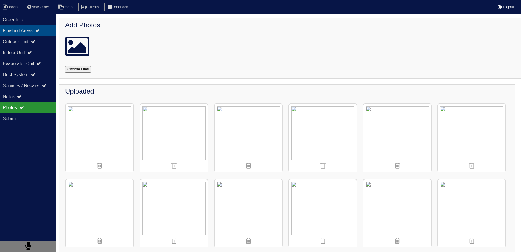
click at [16, 25] on div "Finished Areas" at bounding box center [28, 30] width 56 height 11
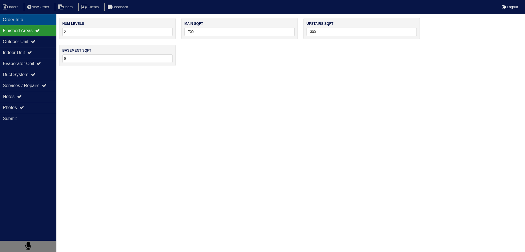
click at [21, 21] on div "Order Info" at bounding box center [28, 19] width 56 height 11
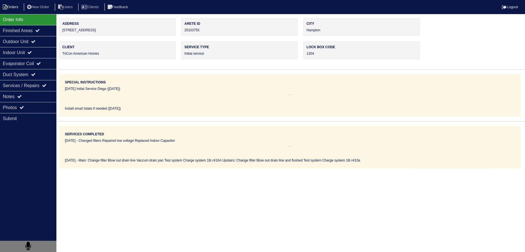
click at [15, 9] on li "Orders" at bounding box center [11, 7] width 23 height 8
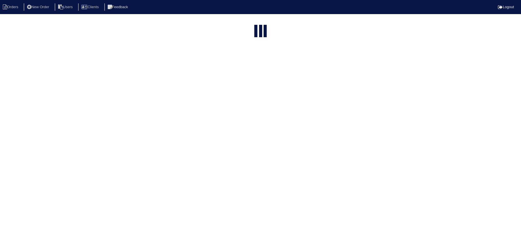
select select "15"
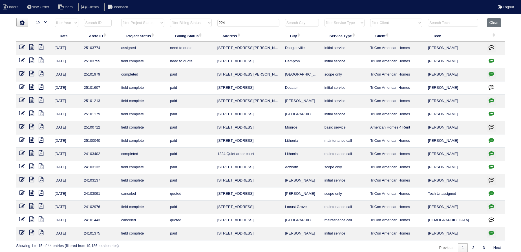
drag, startPoint x: 243, startPoint y: 21, endPoint x: 192, endPoint y: 25, distance: 50.7
click at [185, 20] on tr "filter Year -- Any Year -- 2025 2024 2023 2022 2021 2020 2019 filter Project St…" at bounding box center [260, 24] width 489 height 12
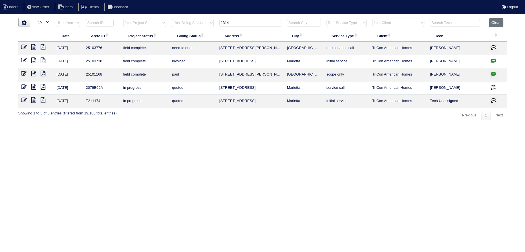
type input "1314"
click at [36, 47] on link at bounding box center [35, 48] width 9 height 4
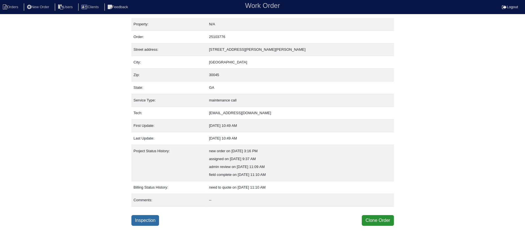
click at [148, 215] on link "Inspection" at bounding box center [145, 220] width 28 height 11
select select "0"
select select "Carrier"
select select "1"
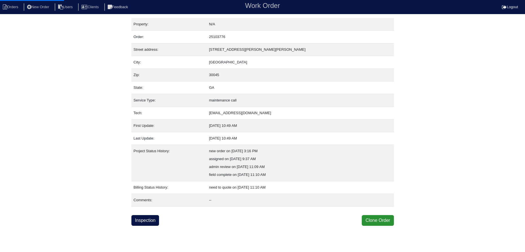
select select "0"
select select "1"
select select "2"
select select "0"
select select "Carrier"
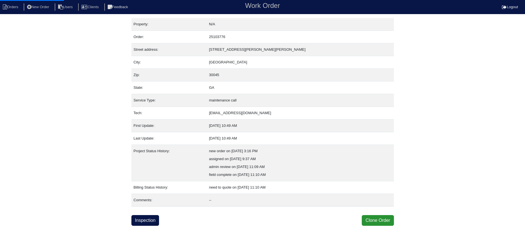
select select "1"
select select "0"
select select "2"
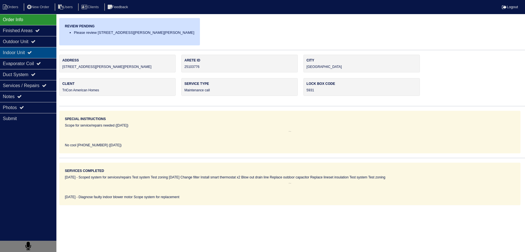
click at [40, 42] on div "Outdoor Unit" at bounding box center [28, 41] width 56 height 11
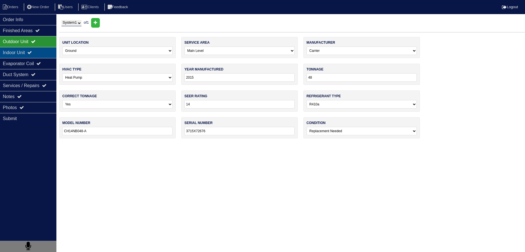
click at [37, 51] on div "Indoor Unit" at bounding box center [28, 52] width 56 height 11
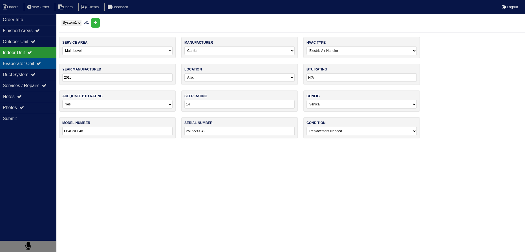
click at [36, 60] on div "Evaporator Coil" at bounding box center [28, 63] width 56 height 11
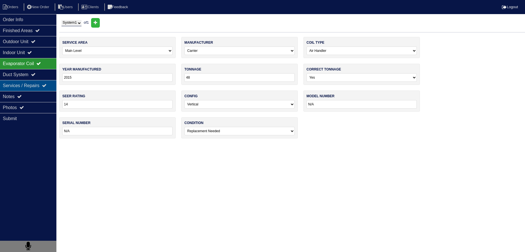
drag, startPoint x: 36, startPoint y: 83, endPoint x: 37, endPoint y: 93, distance: 9.9
click at [36, 84] on div "Services / Repairs" at bounding box center [28, 85] width 56 height 11
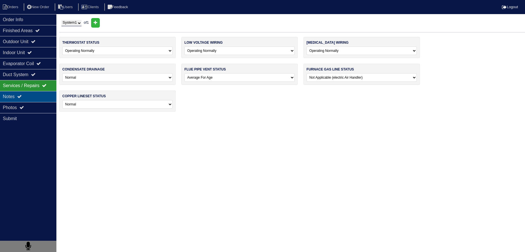
click at [35, 97] on div "Notes" at bounding box center [28, 96] width 56 height 11
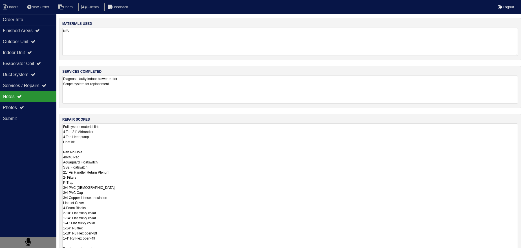
click at [102, 140] on textarea "Full system material list: 4 Ton 21" Airhandler 4 Ton Heat pump Heat kit Pan No…" at bounding box center [290, 192] width 456 height 138
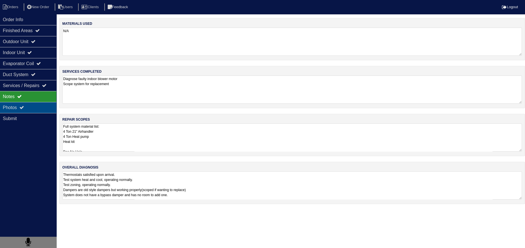
click at [37, 105] on div "Photos" at bounding box center [28, 107] width 56 height 11
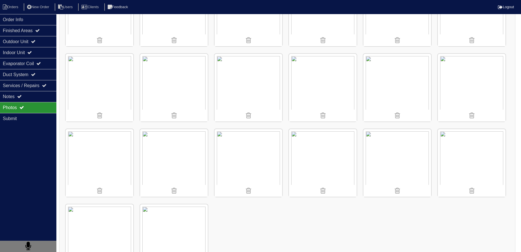
scroll to position [755, 0]
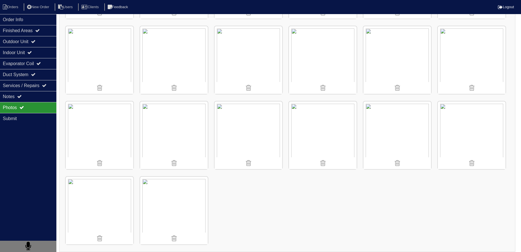
click at [474, 122] on img at bounding box center [472, 135] width 68 height 68
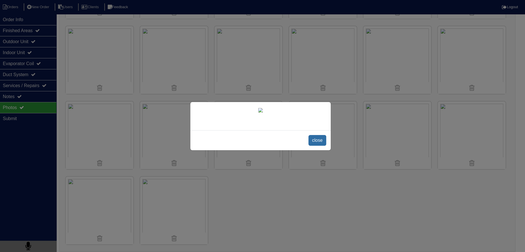
click at [323, 146] on span "close" at bounding box center [317, 140] width 18 height 11
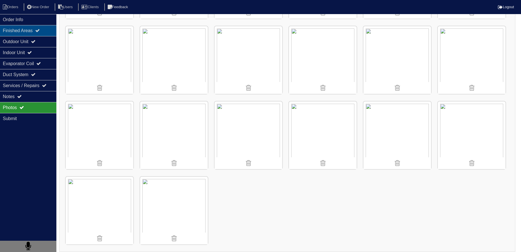
click at [37, 30] on div "Finished Areas" at bounding box center [28, 30] width 56 height 11
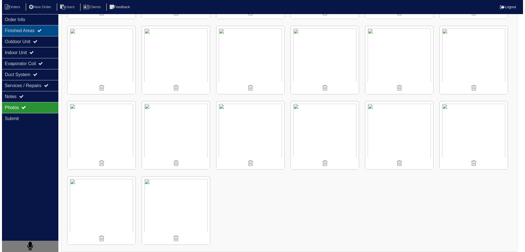
scroll to position [0, 0]
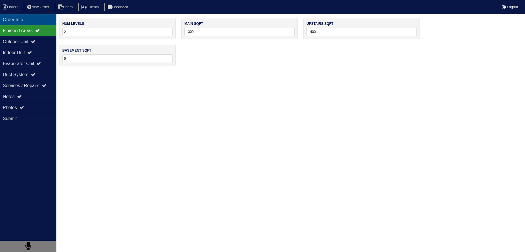
click at [33, 21] on div "Order Info" at bounding box center [28, 19] width 56 height 11
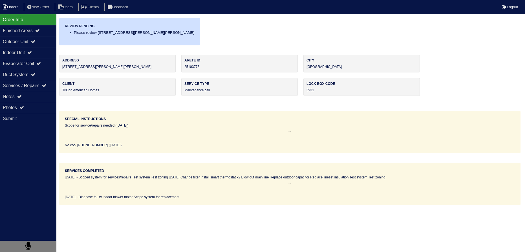
click at [12, 5] on li "Orders" at bounding box center [11, 7] width 23 height 8
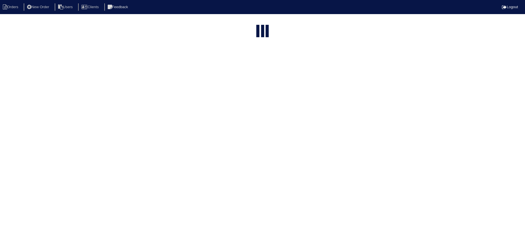
select select "15"
click at [254, 21] on input "1314" at bounding box center [250, 23] width 62 height 8
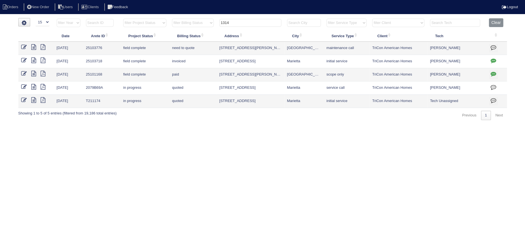
click at [254, 21] on input "1314" at bounding box center [250, 23] width 62 height 8
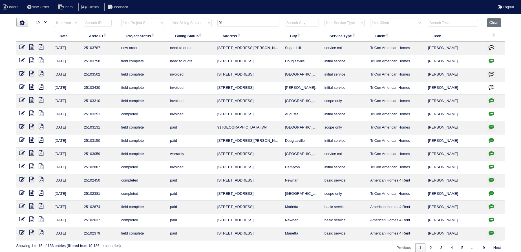
type input "91"
click at [32, 58] on icon at bounding box center [31, 61] width 5 height 6
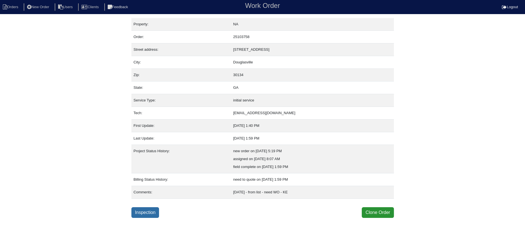
click at [145, 211] on link "Inspection" at bounding box center [145, 212] width 28 height 11
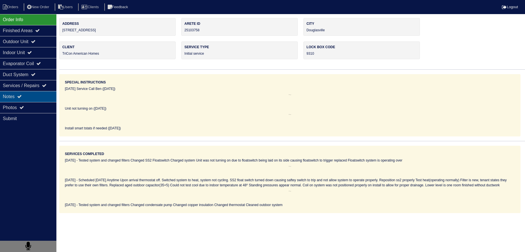
drag, startPoint x: 39, startPoint y: 104, endPoint x: 46, endPoint y: 99, distance: 9.5
click at [40, 104] on div "Photos" at bounding box center [28, 107] width 56 height 11
click at [46, 98] on div "Notes" at bounding box center [28, 96] width 56 height 11
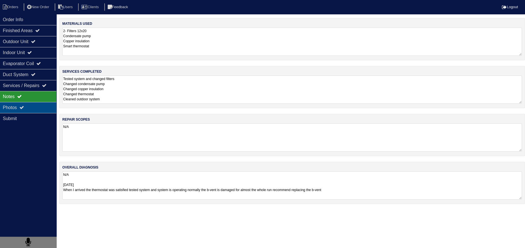
click at [47, 105] on div "Photos" at bounding box center [28, 107] width 56 height 11
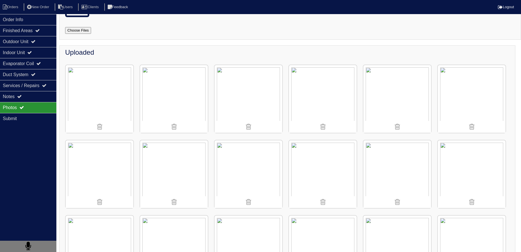
scroll to position [154, 0]
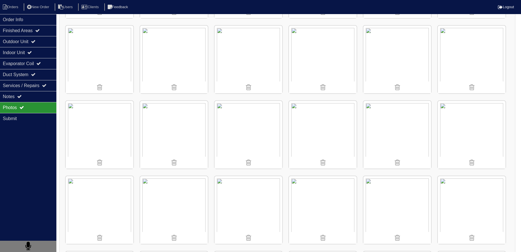
click at [94, 125] on img at bounding box center [100, 135] width 68 height 68
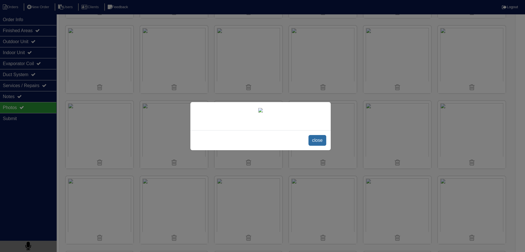
click at [319, 146] on span "close" at bounding box center [317, 140] width 18 height 11
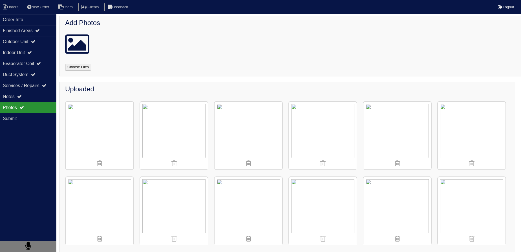
scroll to position [0, 0]
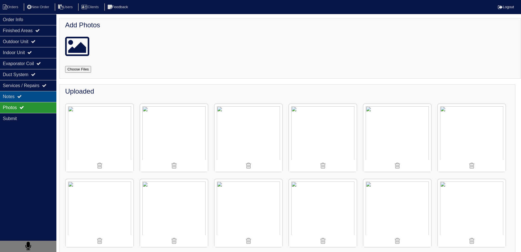
click at [40, 96] on div "Notes" at bounding box center [28, 96] width 56 height 11
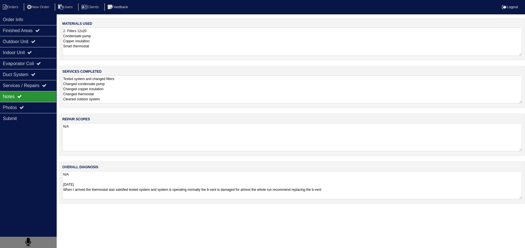
click at [124, 97] on textarea "Tested system and changed filters Changed condensate pump Changed copper insula…" at bounding box center [291, 90] width 459 height 28
click at [30, 28] on div "Finished Areas" at bounding box center [28, 30] width 56 height 11
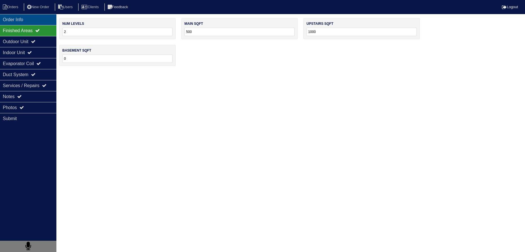
click at [27, 22] on div "Order Info" at bounding box center [28, 19] width 56 height 11
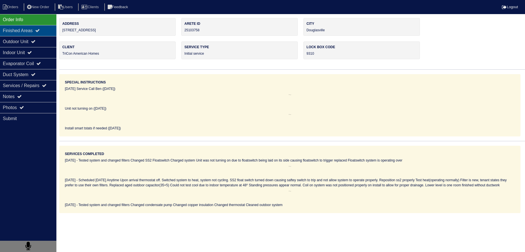
click at [33, 30] on div "Finished Areas" at bounding box center [28, 30] width 56 height 11
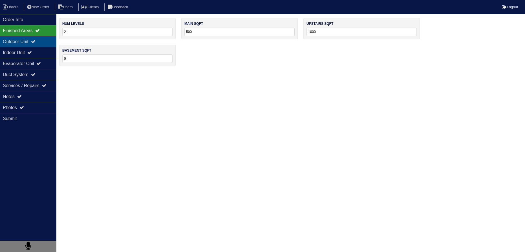
click at [34, 41] on div "Outdoor Unit" at bounding box center [28, 41] width 56 height 11
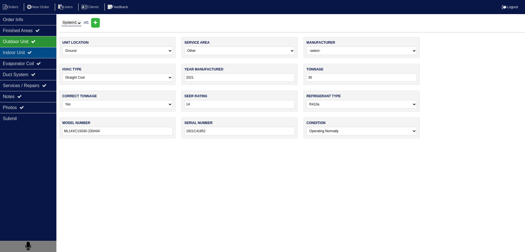
click at [30, 51] on div "Indoor Unit" at bounding box center [28, 52] width 56 height 11
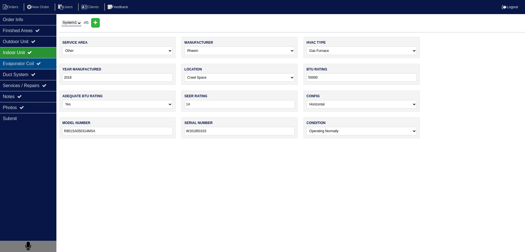
click at [28, 58] on div "Evaporator Coil" at bounding box center [28, 63] width 56 height 11
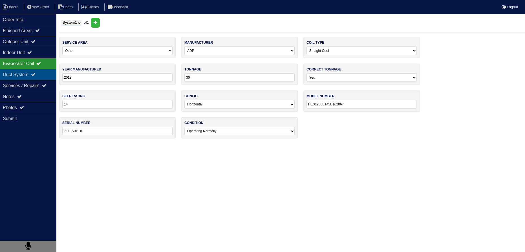
click at [32, 78] on div "Duct System" at bounding box center [28, 74] width 56 height 11
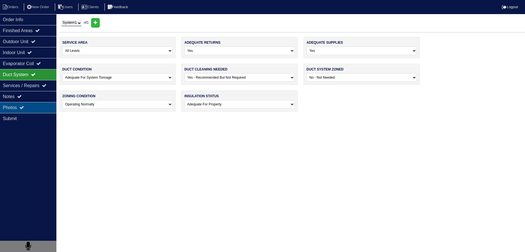
click at [31, 104] on div "Photos" at bounding box center [28, 107] width 56 height 11
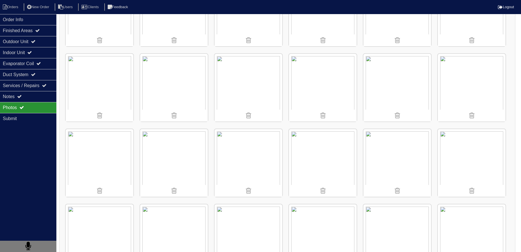
scroll to position [205, 0]
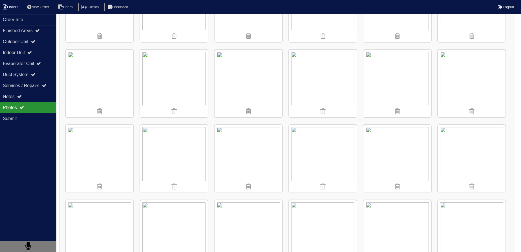
click at [13, 10] on li "Orders" at bounding box center [11, 7] width 23 height 8
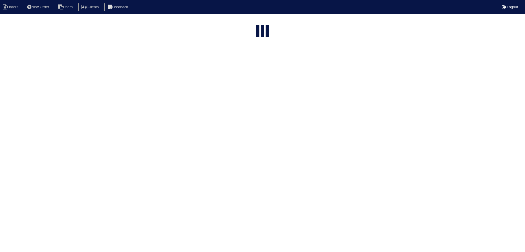
select select "15"
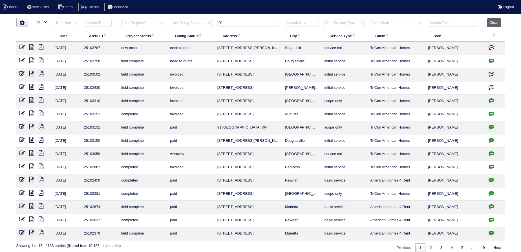
drag, startPoint x: 500, startPoint y: 21, endPoint x: 471, endPoint y: 23, distance: 28.5
click at [500, 21] on button "Clear" at bounding box center [494, 22] width 14 height 9
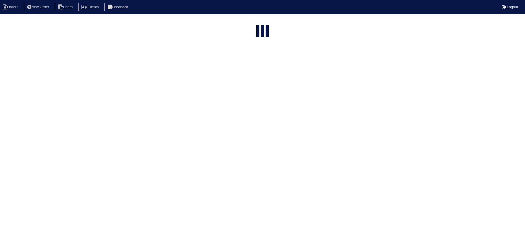
select select "15"
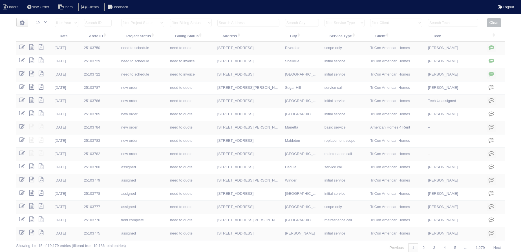
click at [443, 22] on input "text" at bounding box center [453, 23] width 50 height 8
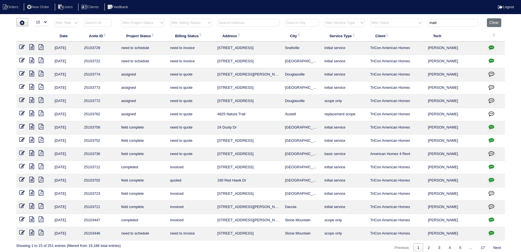
type input "matt"
click at [28, 178] on link at bounding box center [24, 180] width 10 height 4
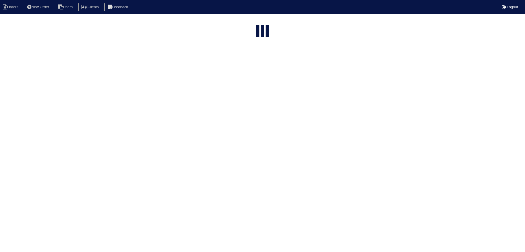
select select "15"
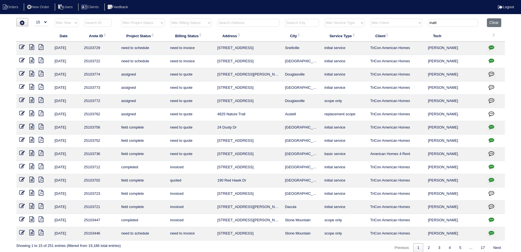
click at [31, 179] on icon at bounding box center [31, 180] width 5 height 6
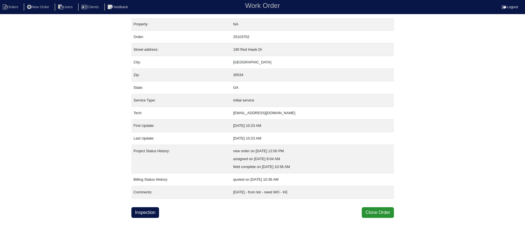
click at [149, 218] on html "Orders New Order Users Clients Feedback Work Order Logout Work Order Orders New…" at bounding box center [262, 109] width 525 height 218
click at [145, 211] on link "Inspection" at bounding box center [145, 212] width 28 height 11
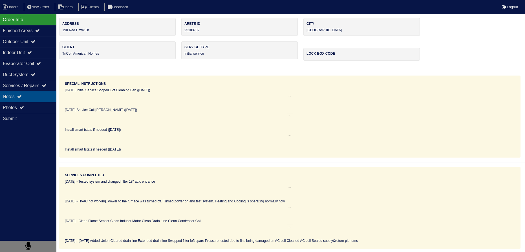
click at [21, 98] on icon at bounding box center [19, 96] width 5 height 5
